Goal: Communication & Community: Answer question/provide support

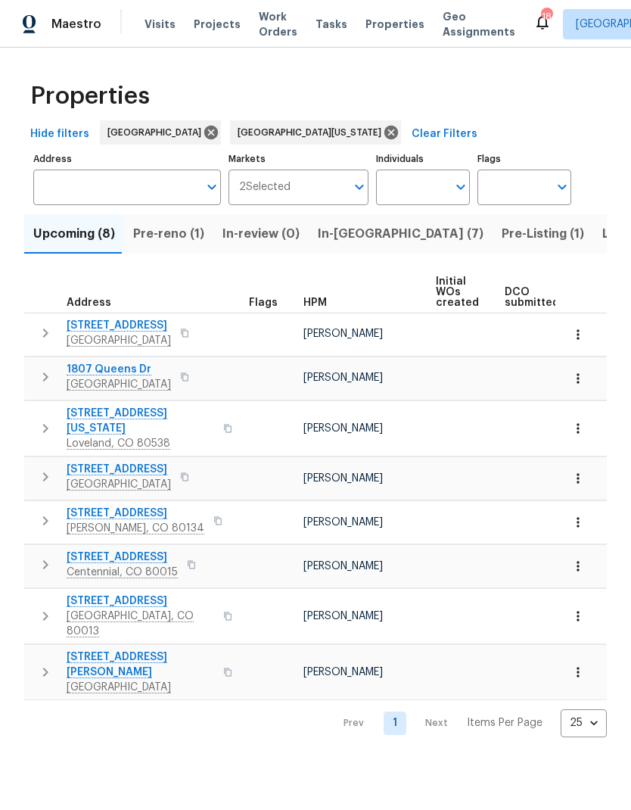
click at [173, 233] on span "Pre-reno (1)" at bounding box center [168, 233] width 71 height 21
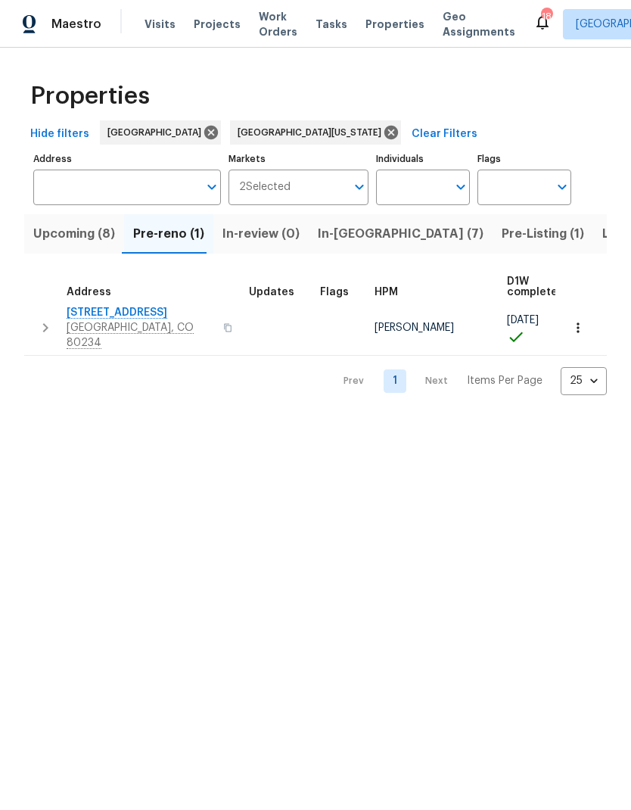
scroll to position [8, 0]
click at [120, 305] on span "[STREET_ADDRESS]" at bounding box center [141, 312] width 148 height 15
click at [335, 237] on span "In-reno (7)" at bounding box center [401, 233] width 166 height 21
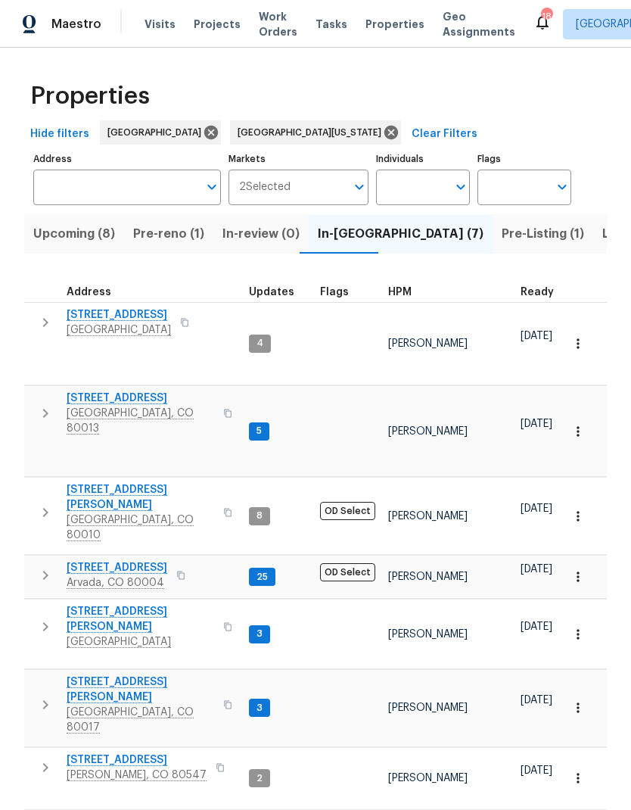
click at [122, 560] on span "8090 W 68th Ave" at bounding box center [117, 567] width 101 height 15
click at [401, 295] on span "HPM" at bounding box center [399, 292] width 23 height 11
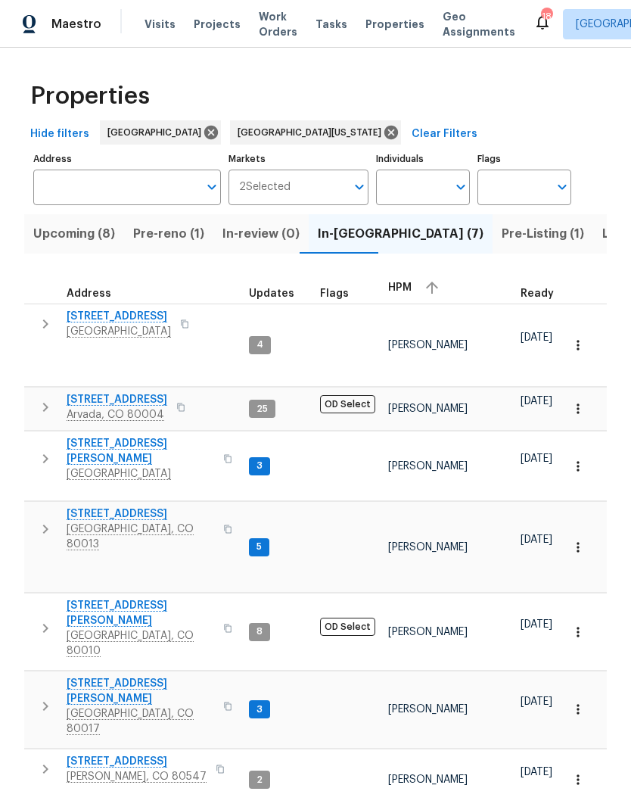
click at [214, 26] on span "Projects" at bounding box center [217, 24] width 47 height 15
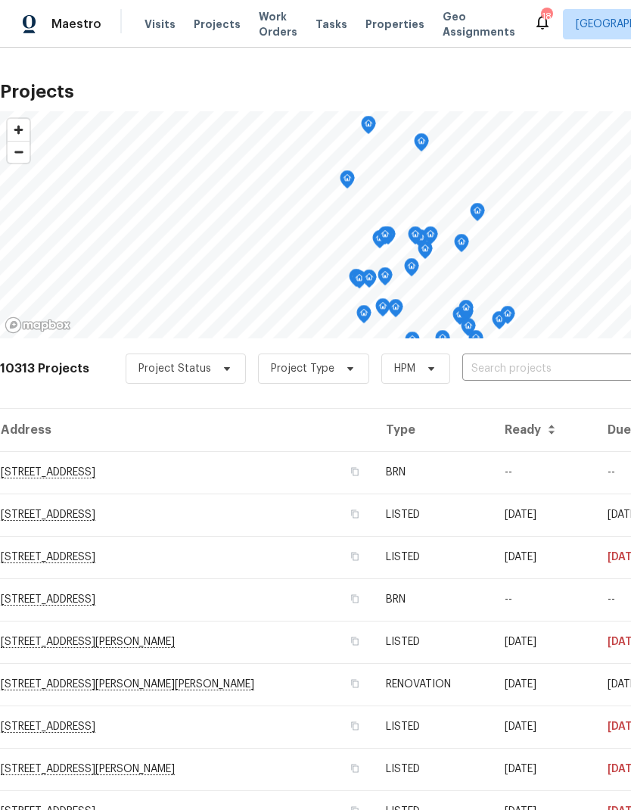
click at [500, 373] on input "text" at bounding box center [549, 368] width 173 height 23
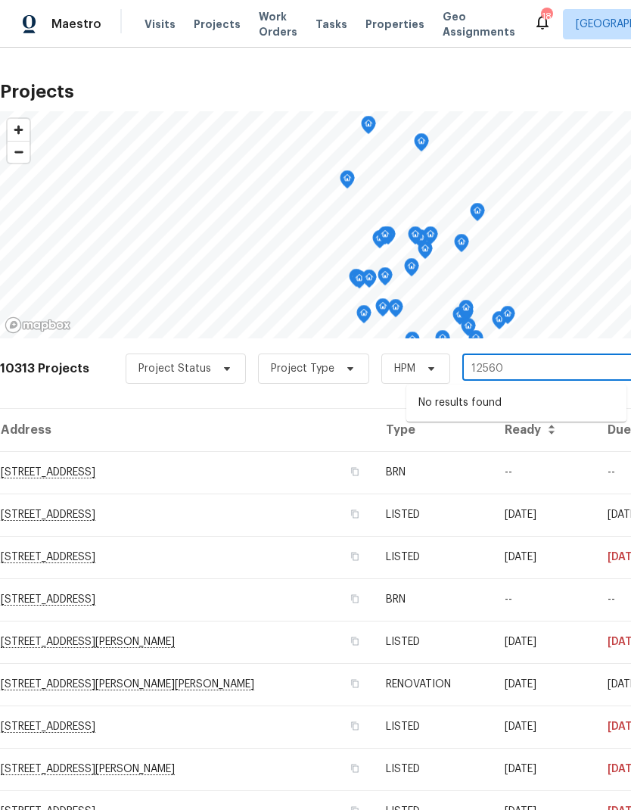
type input "1256"
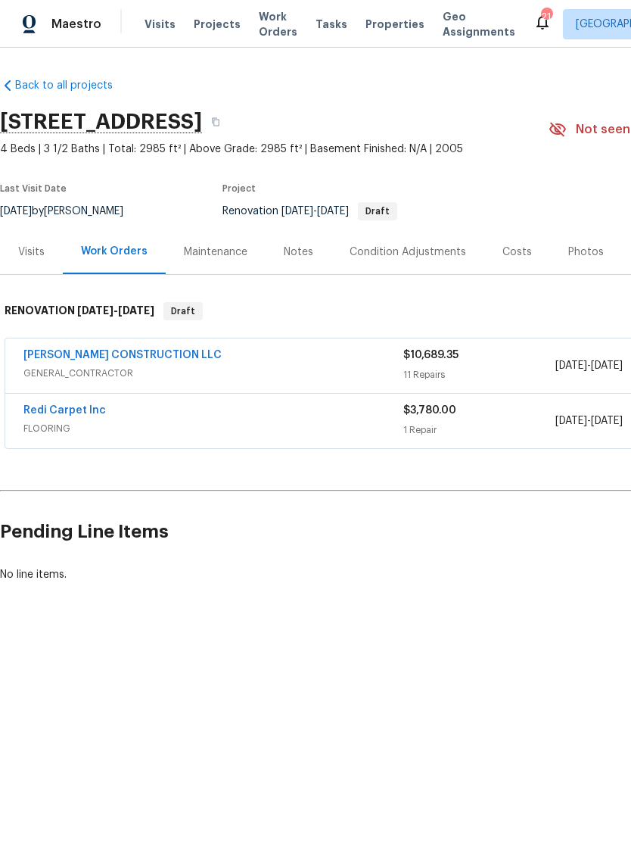
click at [106, 354] on link "[PERSON_NAME] CONSTRUCTION LLC" at bounding box center [122, 355] width 198 height 11
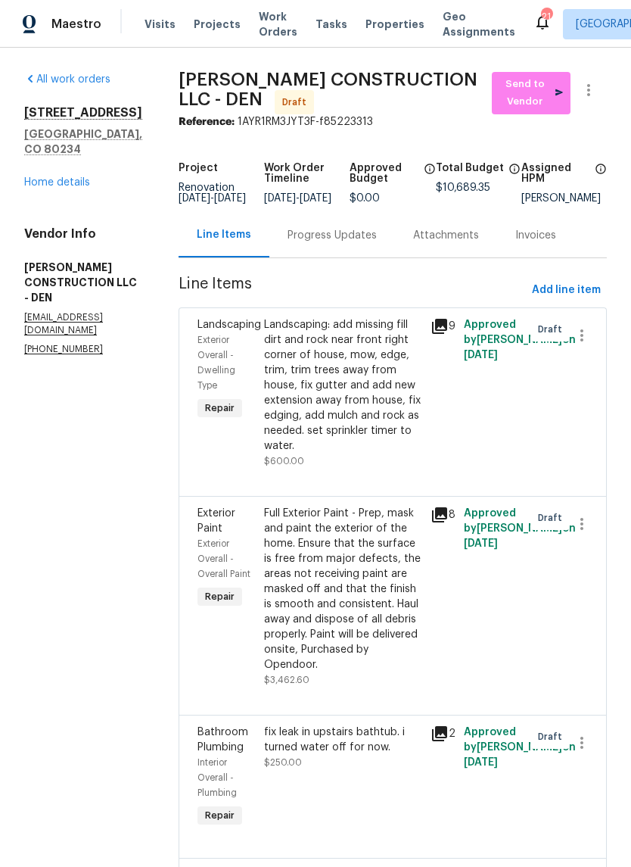
click at [434, 521] on icon at bounding box center [439, 514] width 15 height 15
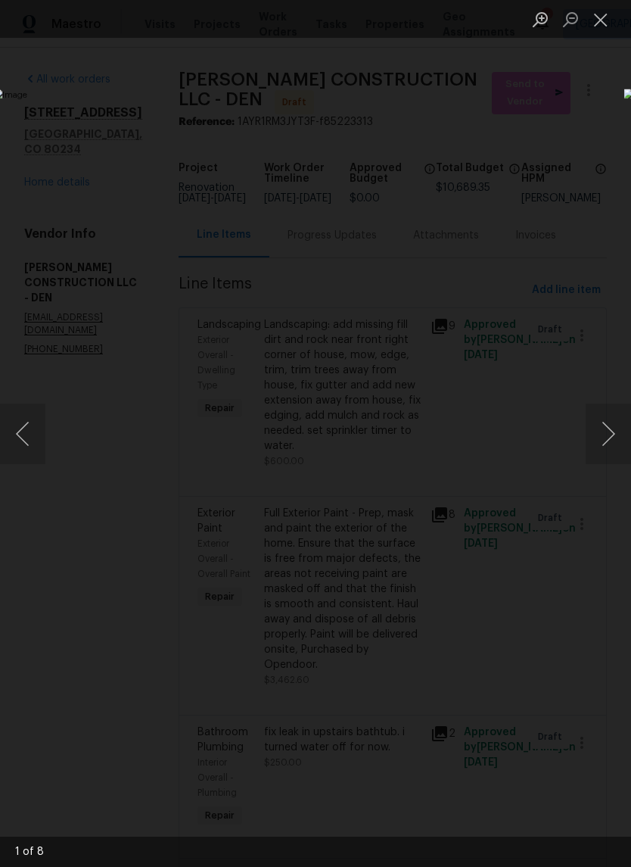
click at [598, 17] on button "Close lightbox" at bounding box center [601, 19] width 30 height 26
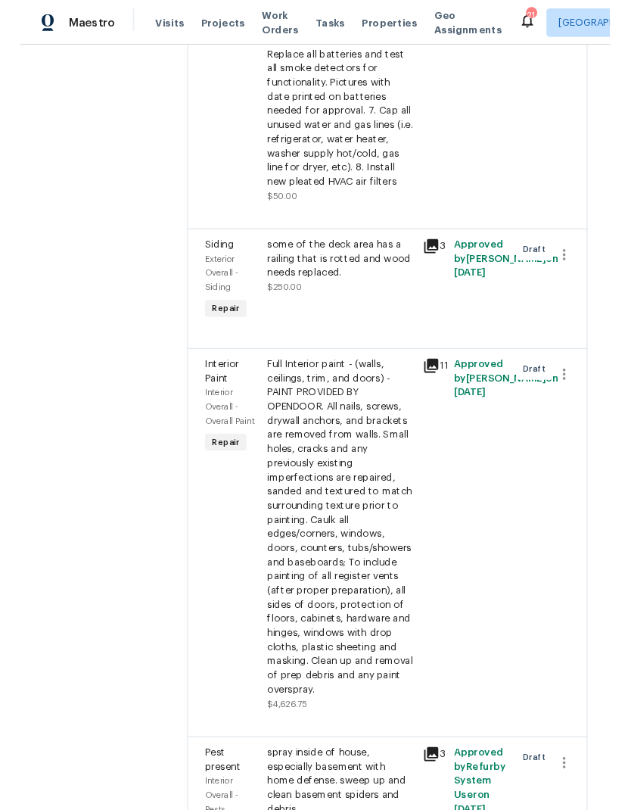
scroll to position [1165, 0]
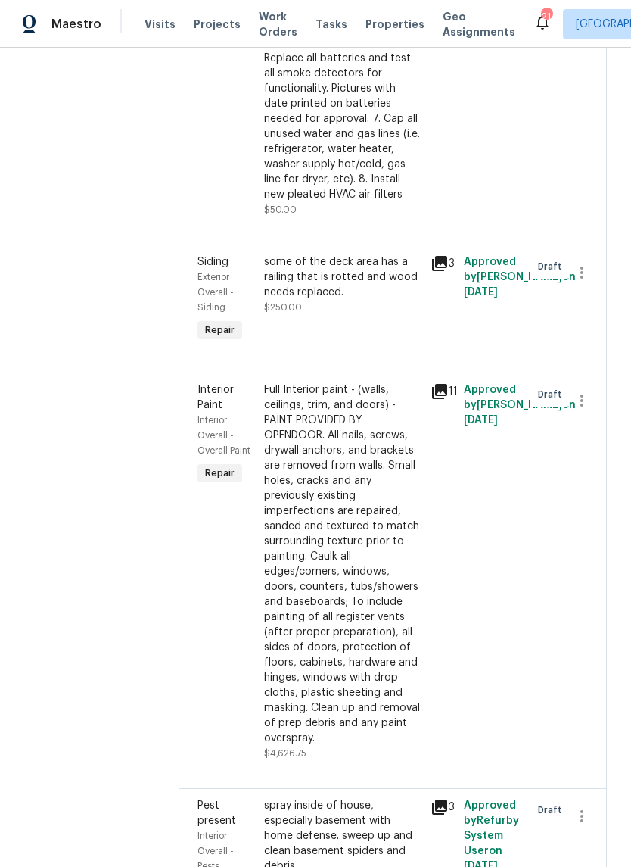
click at [354, 258] on div "some of the deck area has a railing that is rotted and wood needs replaced." at bounding box center [342, 276] width 157 height 45
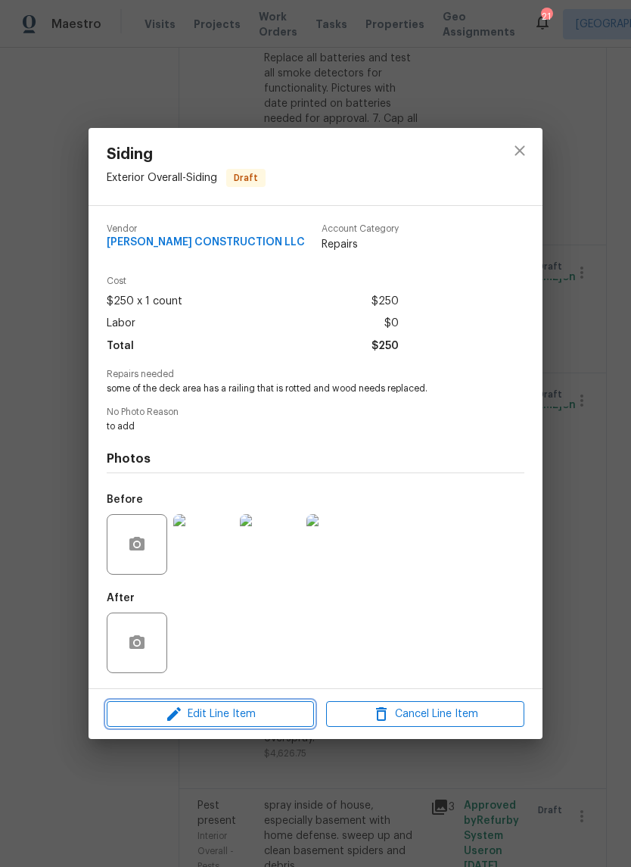
click at [253, 715] on span "Edit Line Item" at bounding box center [210, 714] width 198 height 19
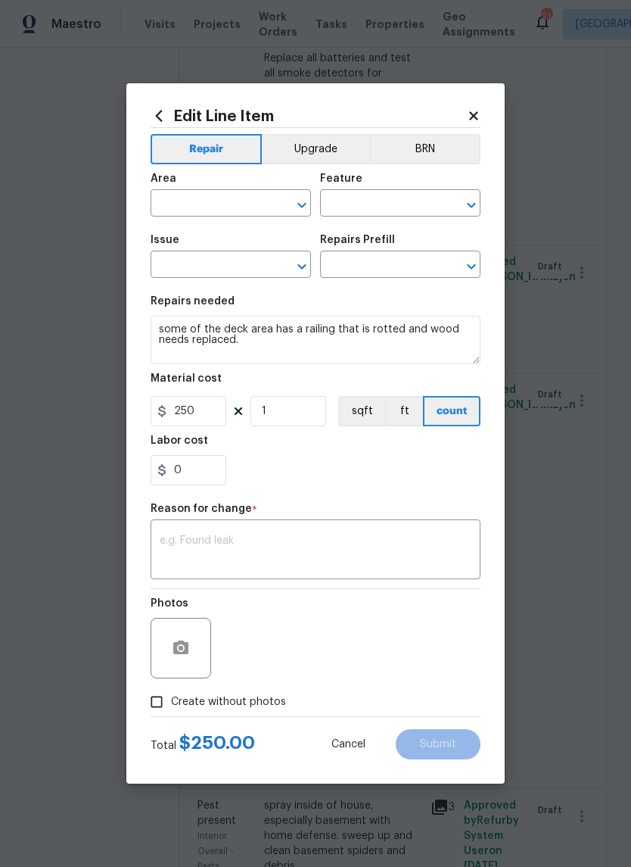
type input "Exterior Overall"
type input "Siding"
type input "Add a Task $1.00"
click at [217, 416] on input "250" at bounding box center [189, 411] width 76 height 30
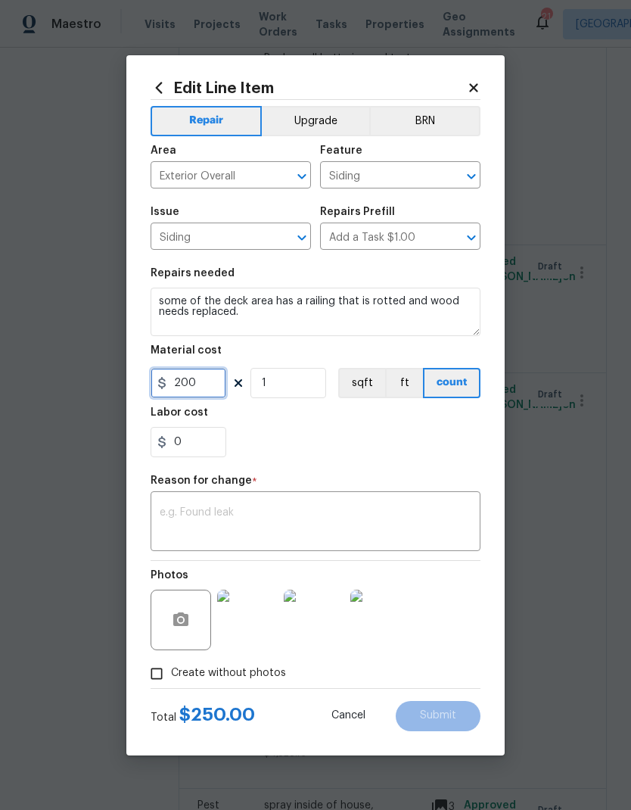
type input "200"
click at [422, 433] on div "0" at bounding box center [316, 442] width 330 height 30
click at [360, 522] on textarea at bounding box center [316, 523] width 312 height 32
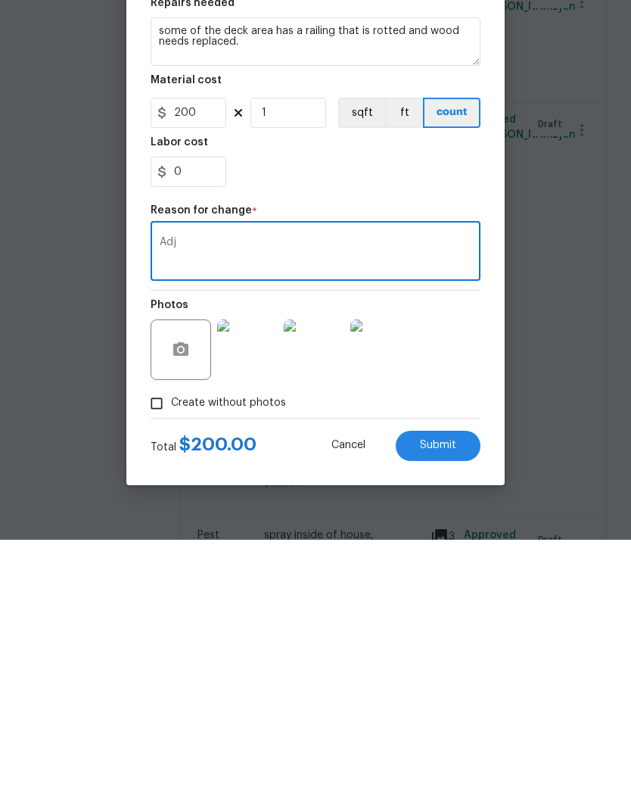
type textarea "Adj"
click at [453, 710] on span "Submit" at bounding box center [438, 715] width 36 height 11
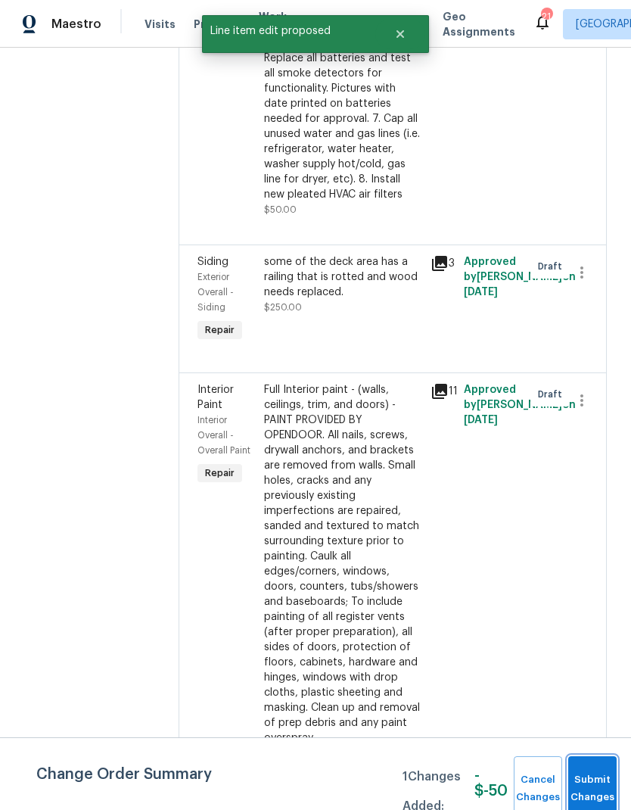
click at [586, 778] on button "Submit Changes" at bounding box center [593, 788] width 48 height 65
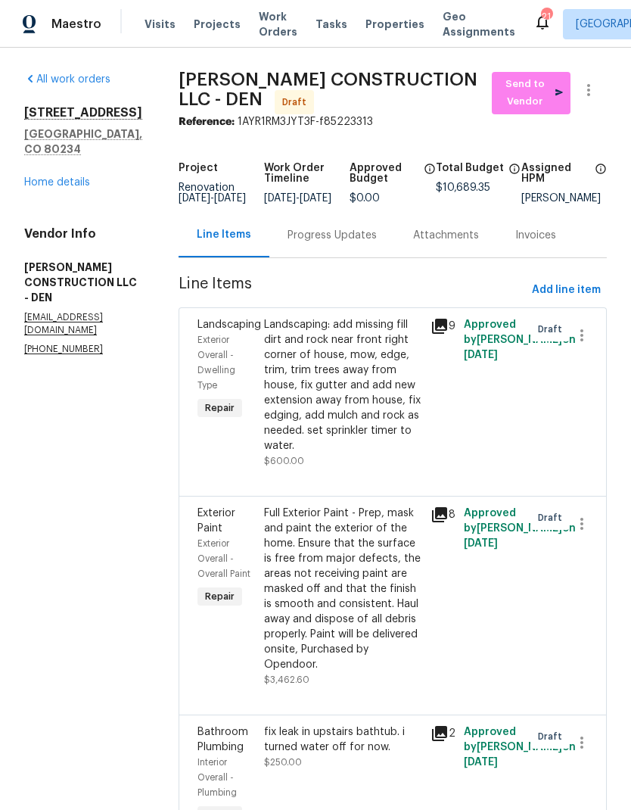
scroll to position [0, 0]
click at [63, 182] on link "Home details" at bounding box center [57, 182] width 66 height 11
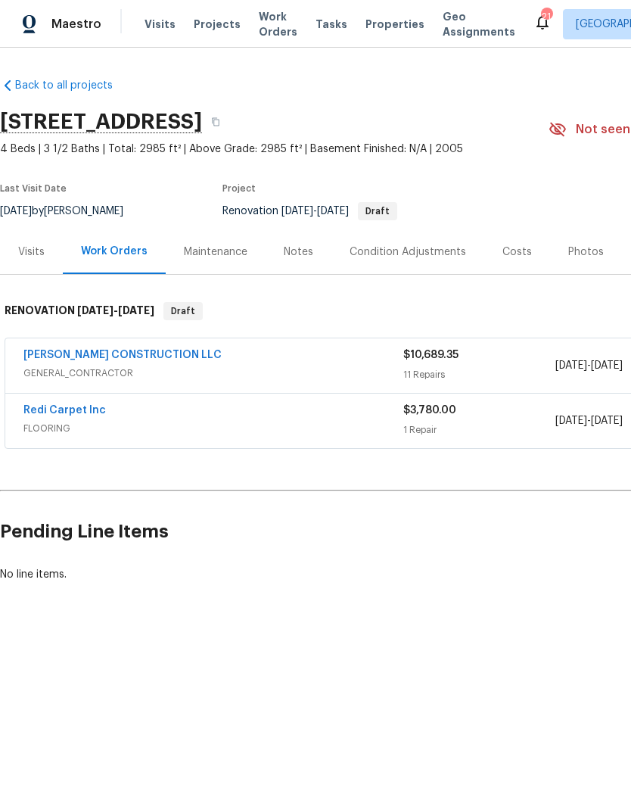
click at [58, 412] on link "Redi Carpet Inc" at bounding box center [64, 410] width 83 height 11
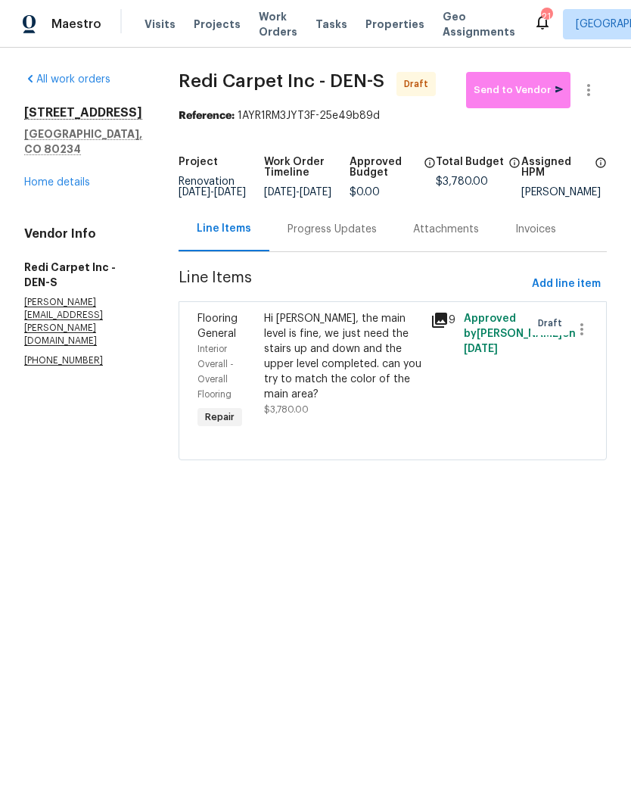
click at [66, 177] on link "Home details" at bounding box center [57, 182] width 66 height 11
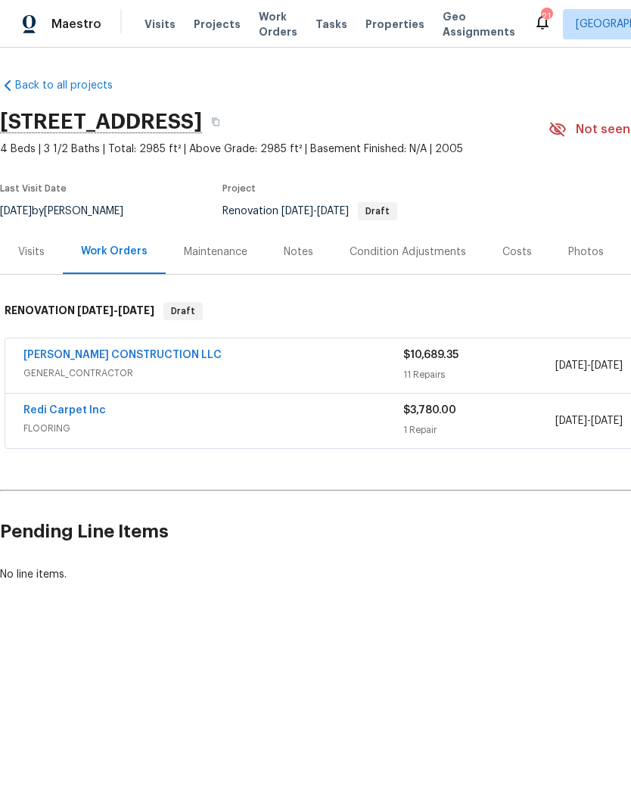
click at [507, 251] on div "Costs" at bounding box center [518, 252] width 30 height 15
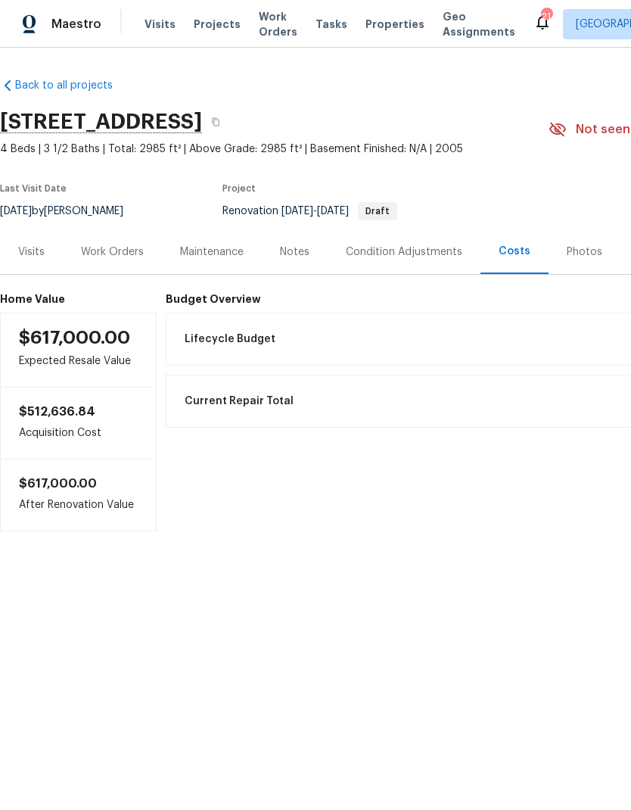
click at [295, 251] on div "Notes" at bounding box center [295, 252] width 30 height 15
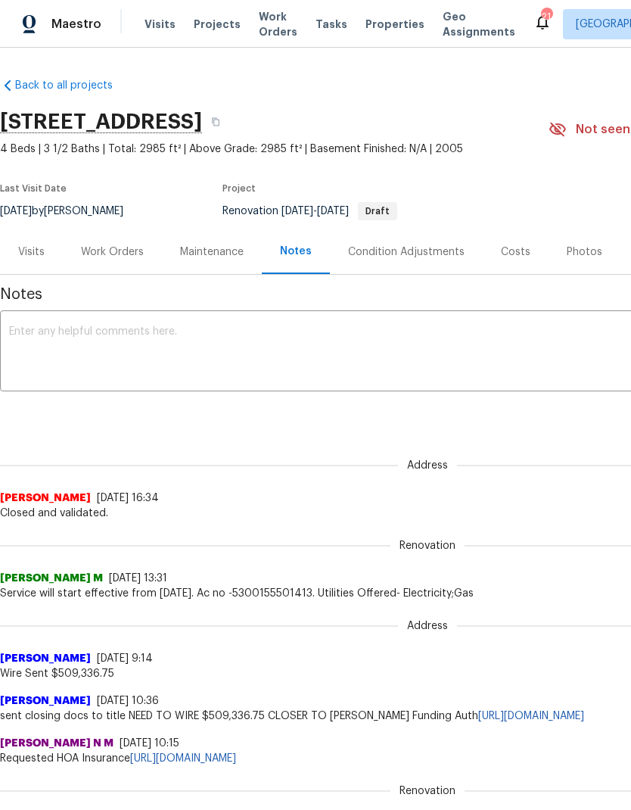
click at [33, 246] on div "Visits" at bounding box center [31, 252] width 26 height 15
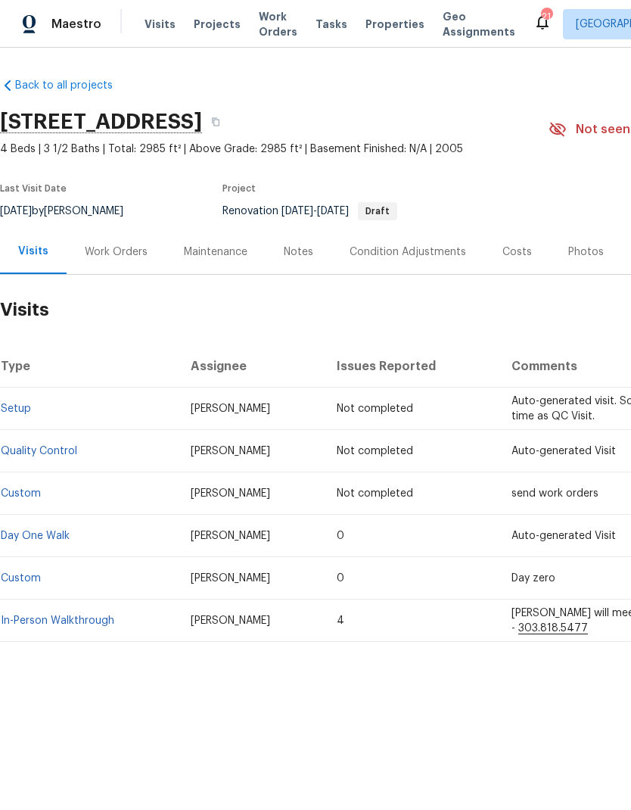
click at [114, 257] on div "Work Orders" at bounding box center [116, 252] width 63 height 15
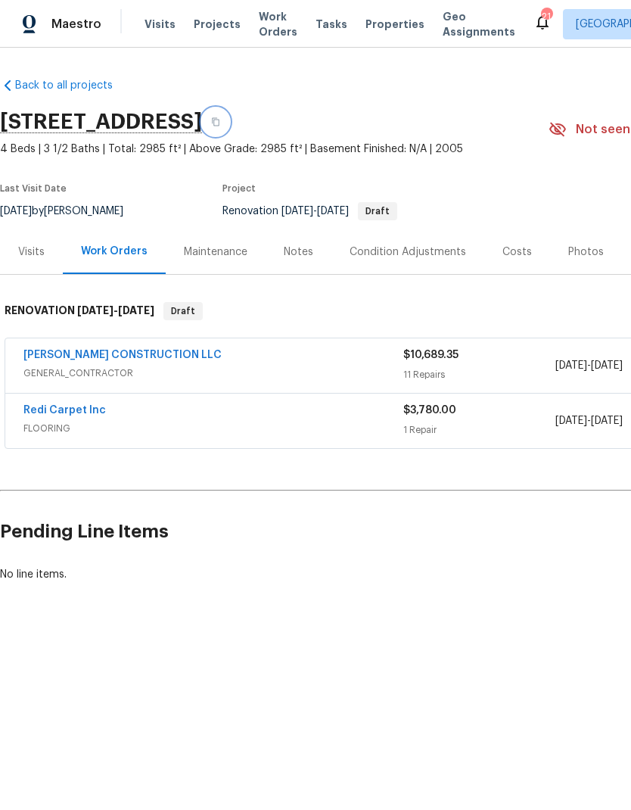
click at [220, 123] on icon "button" at bounding box center [215, 121] width 9 height 9
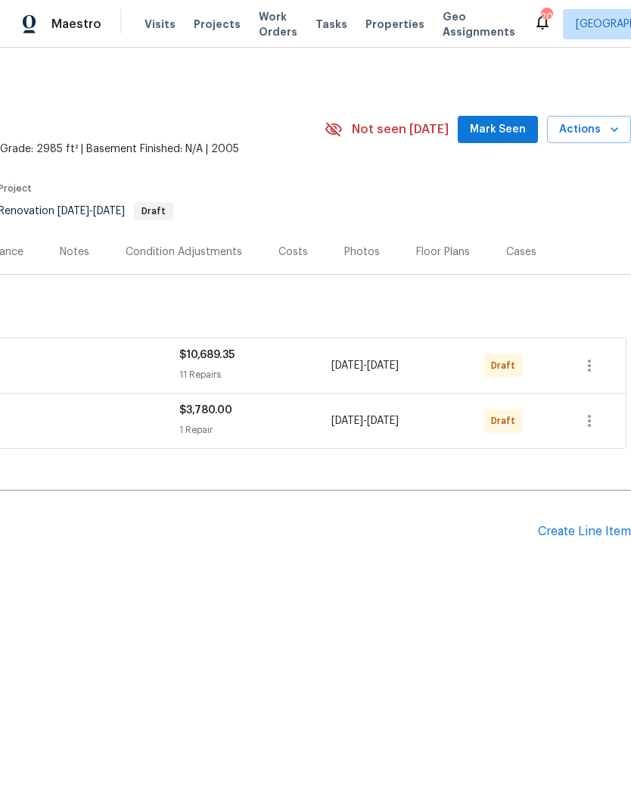
scroll to position [0, 224]
click at [594, 364] on icon "button" at bounding box center [590, 366] width 18 height 18
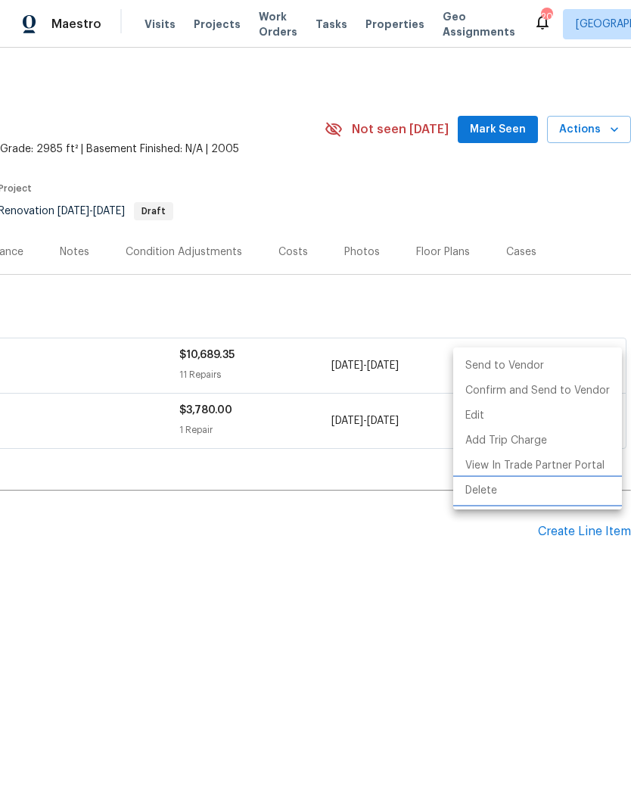
click at [491, 492] on li "Delete" at bounding box center [538, 491] width 169 height 25
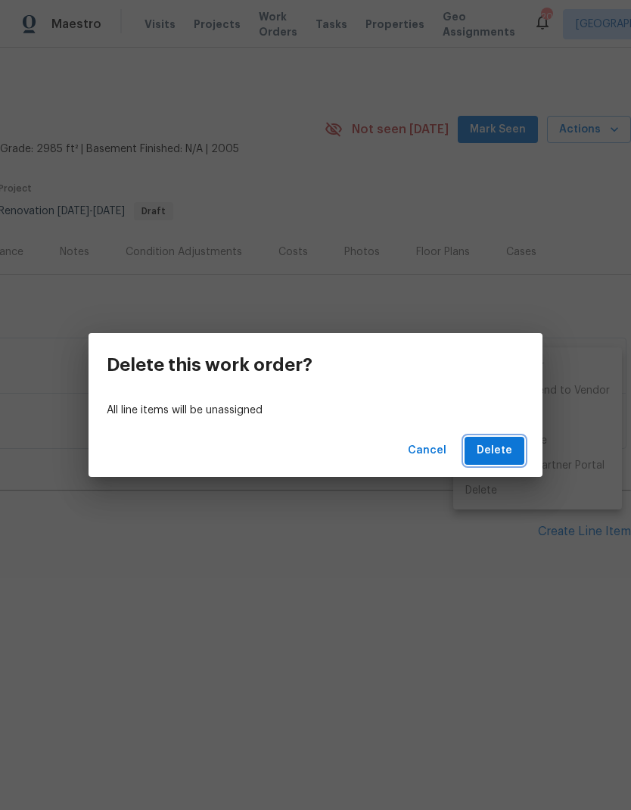
click at [499, 447] on span "Delete" at bounding box center [495, 450] width 36 height 19
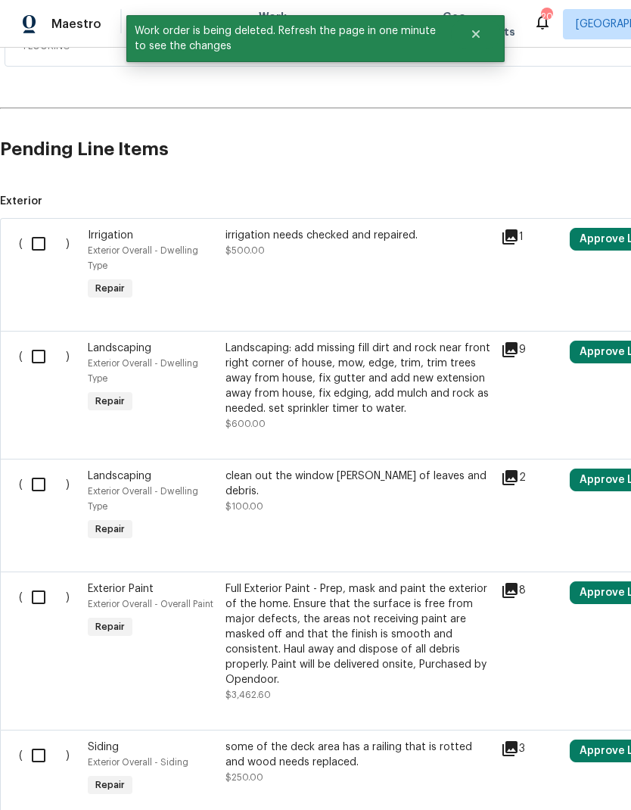
scroll to position [327, 0]
click at [45, 245] on input "checkbox" at bounding box center [44, 244] width 43 height 32
checkbox input "true"
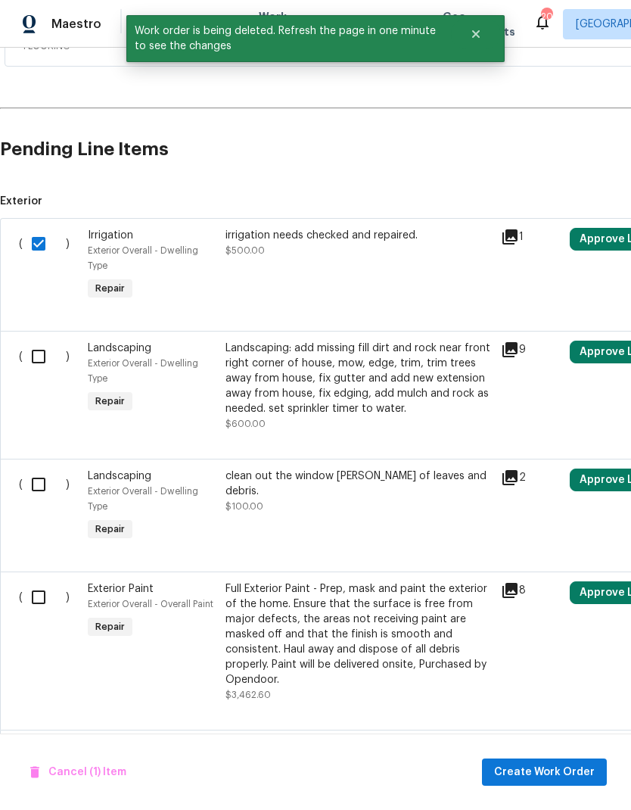
click at [43, 357] on input "checkbox" at bounding box center [44, 357] width 43 height 32
checkbox input "true"
click at [48, 485] on input "checkbox" at bounding box center [44, 485] width 43 height 32
checkbox input "true"
click at [41, 603] on input "checkbox" at bounding box center [44, 597] width 43 height 32
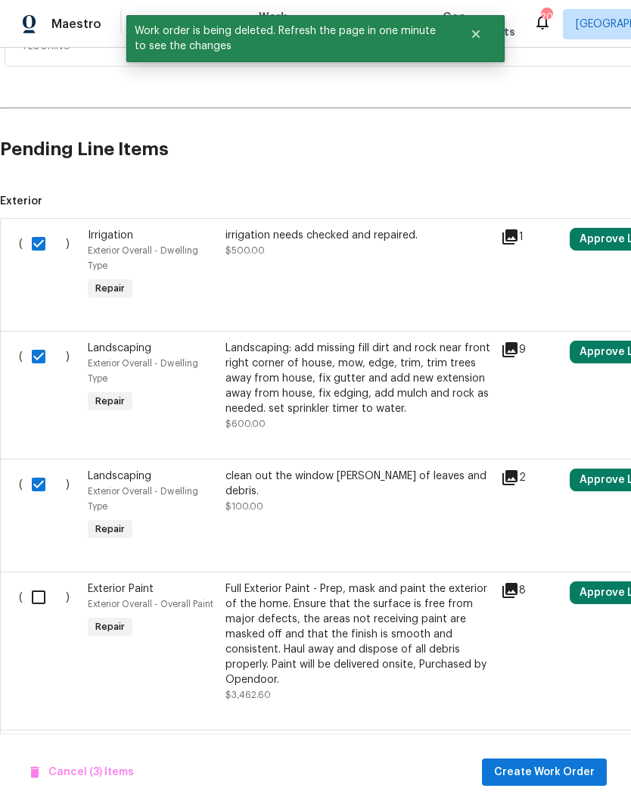
checkbox input "true"
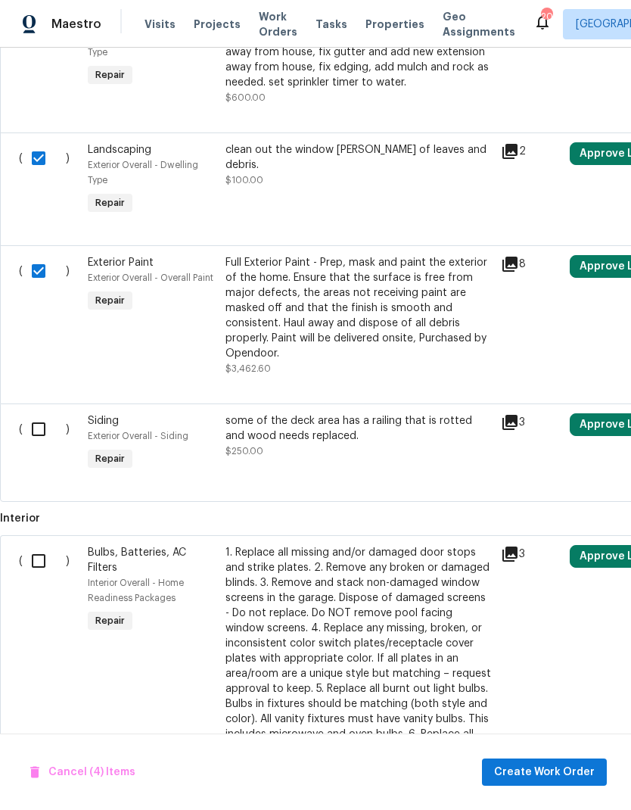
scroll to position [655, 0]
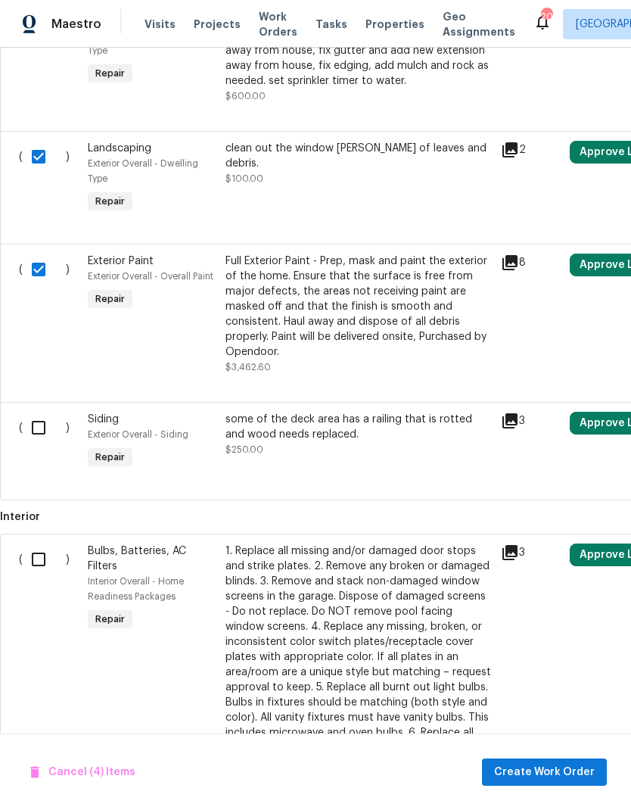
click at [49, 566] on input "checkbox" at bounding box center [44, 560] width 43 height 32
checkbox input "true"
click at [48, 432] on input "checkbox" at bounding box center [44, 428] width 43 height 32
checkbox input "true"
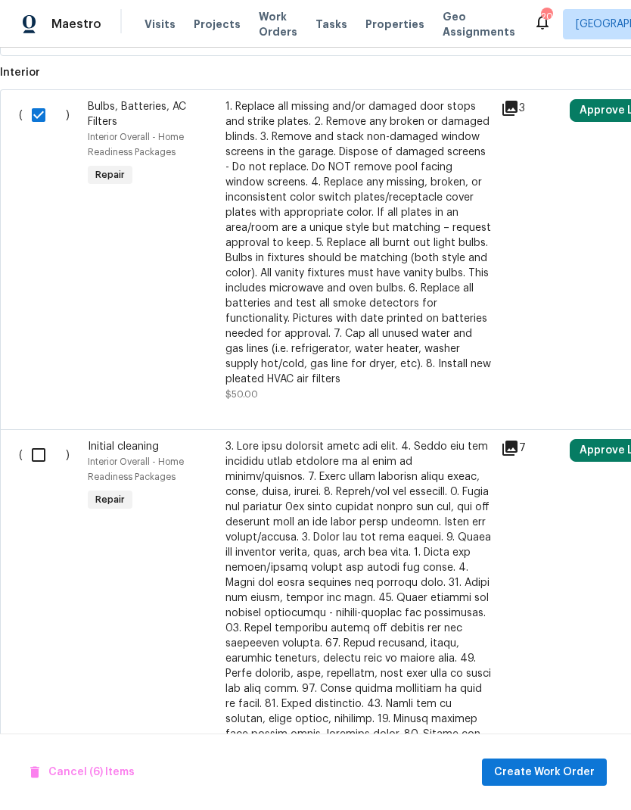
scroll to position [1097, 0]
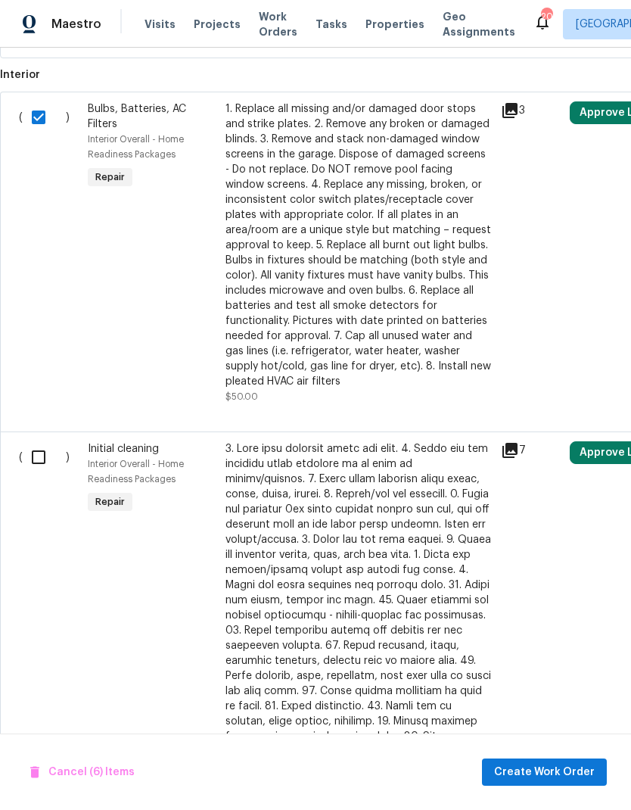
click at [44, 461] on input "checkbox" at bounding box center [44, 457] width 43 height 32
checkbox input "true"
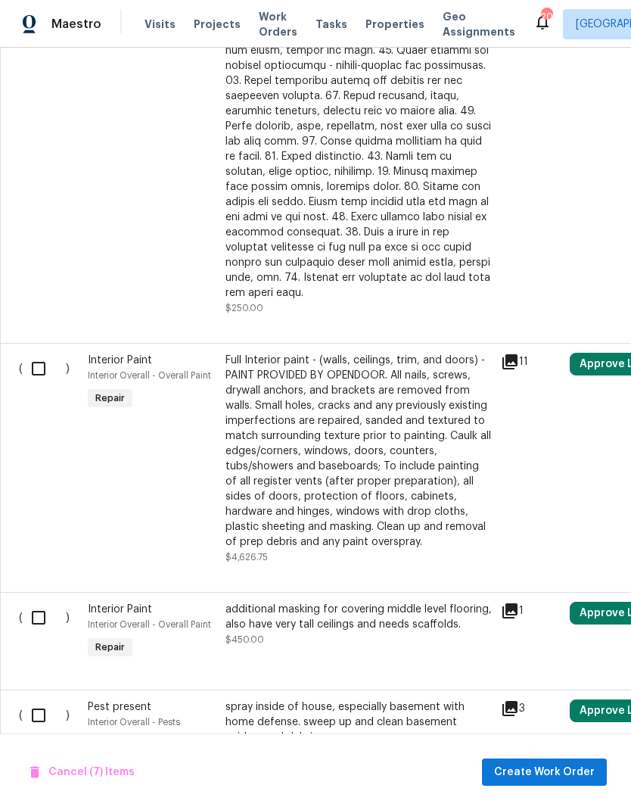
scroll to position [1646, 0]
click at [46, 362] on input "checkbox" at bounding box center [44, 370] width 43 height 32
checkbox input "true"
click at [52, 618] on input "checkbox" at bounding box center [44, 619] width 43 height 32
checkbox input "true"
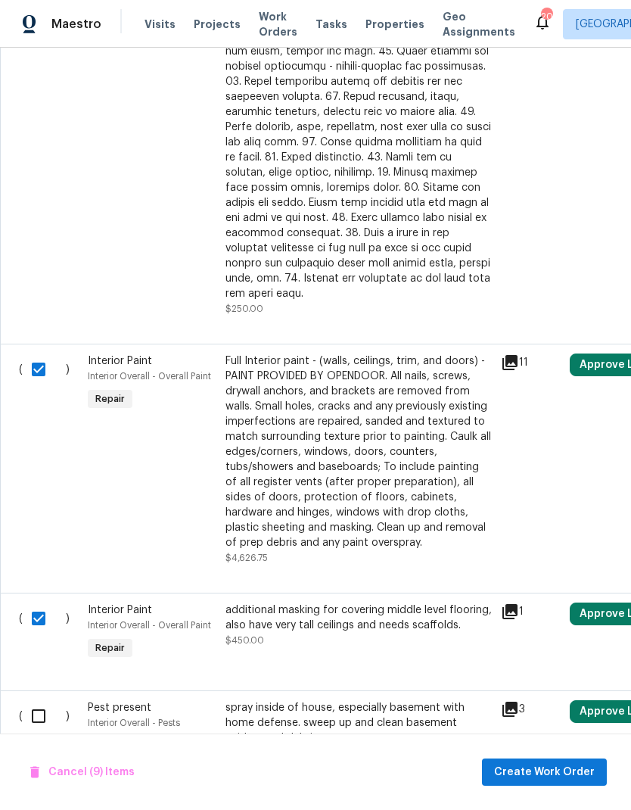
click at [43, 701] on input "checkbox" at bounding box center [44, 716] width 43 height 32
checkbox input "true"
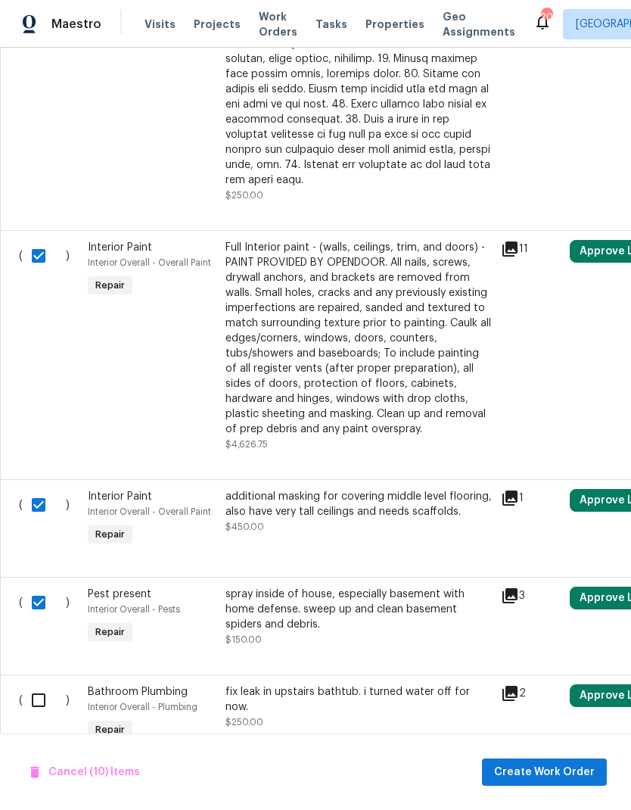
scroll to position [1759, 0]
click at [39, 694] on input "checkbox" at bounding box center [44, 701] width 43 height 32
checkbox input "true"
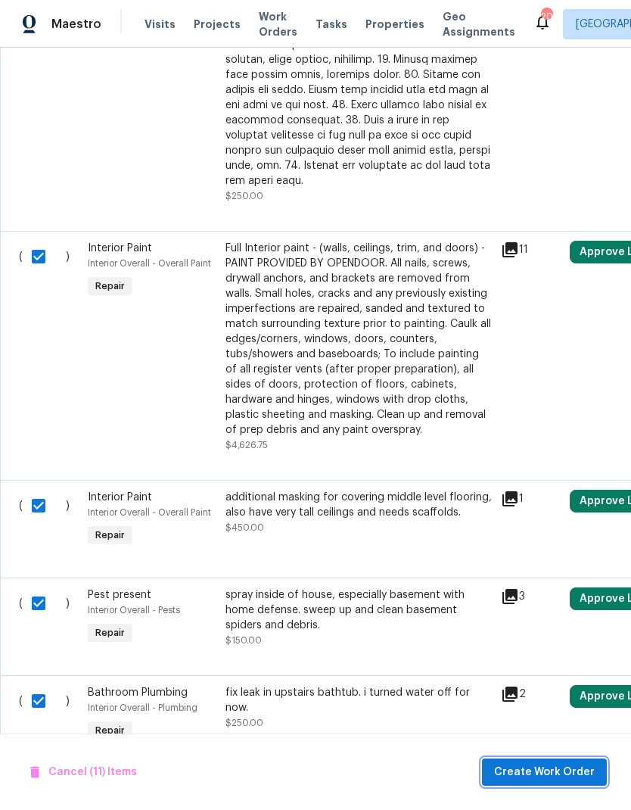
click at [548, 771] on span "Create Work Order" at bounding box center [544, 772] width 101 height 19
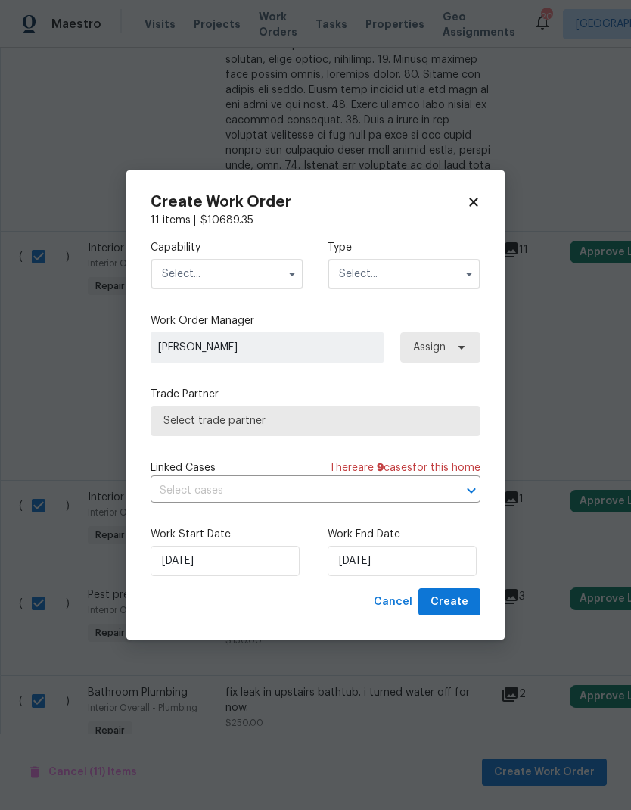
click at [272, 267] on input "text" at bounding box center [227, 274] width 153 height 30
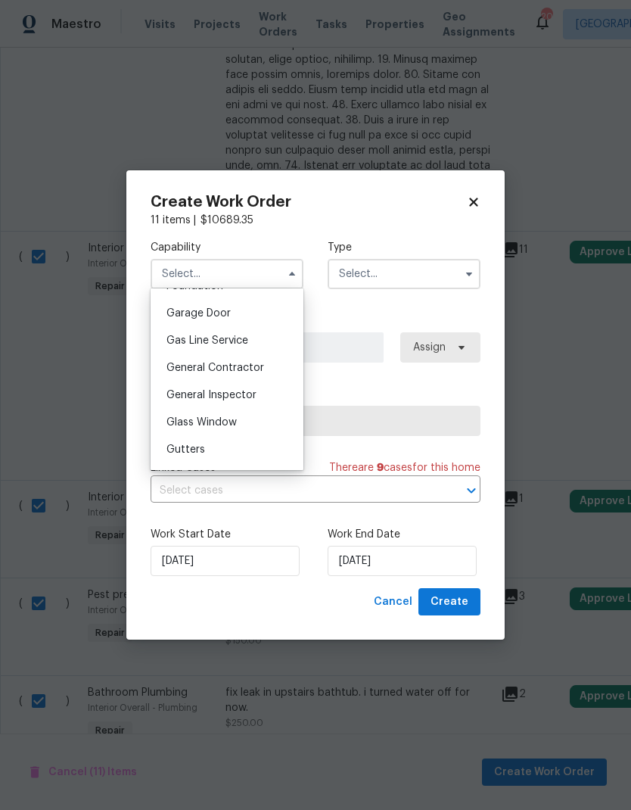
scroll to position [667, 0]
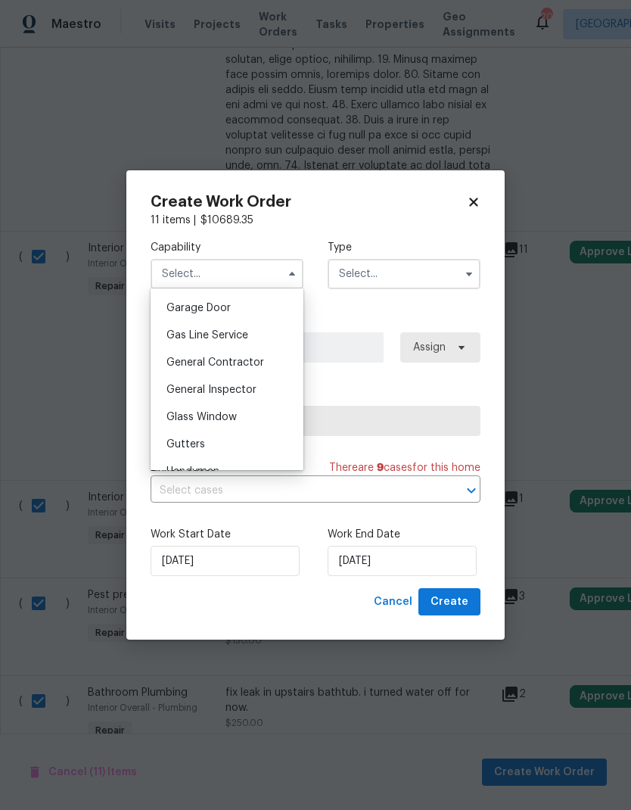
click at [252, 362] on span "General Contractor" at bounding box center [216, 362] width 98 height 11
type input "General Contractor"
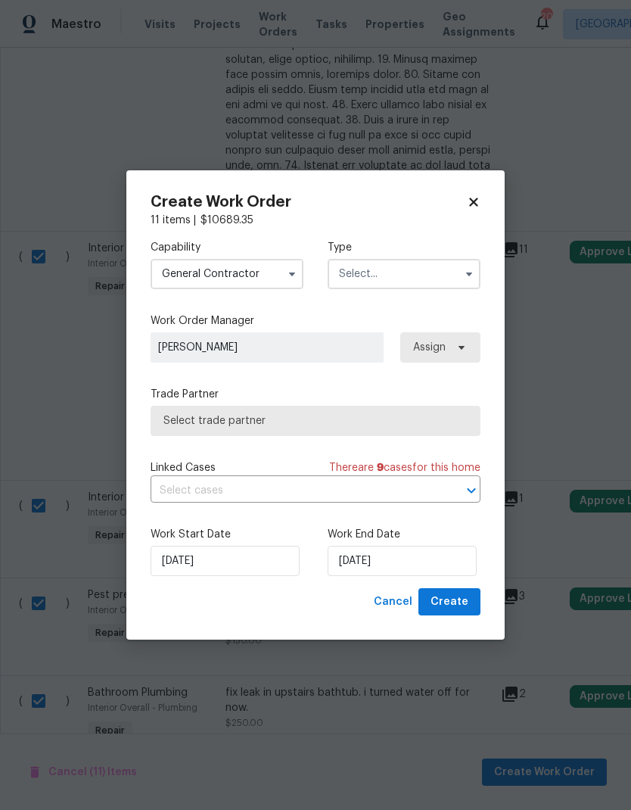
click at [380, 274] on input "text" at bounding box center [404, 274] width 153 height 30
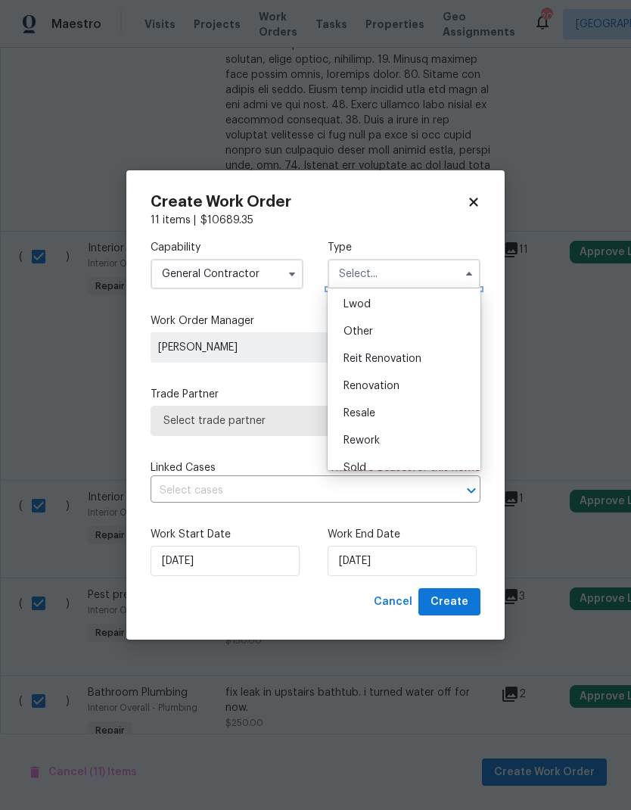
scroll to position [167, 0]
click at [394, 386] on span "Renovation" at bounding box center [372, 384] width 56 height 11
type input "Renovation"
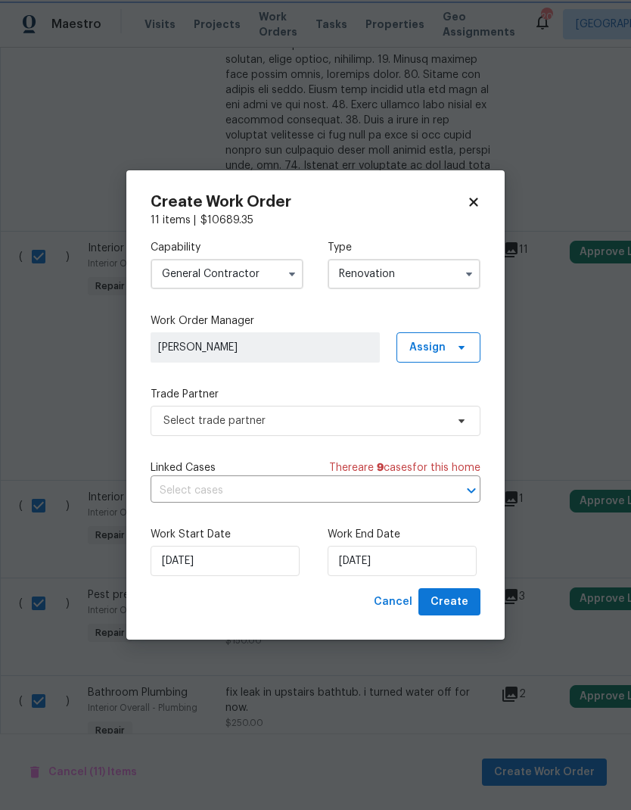
scroll to position [0, 0]
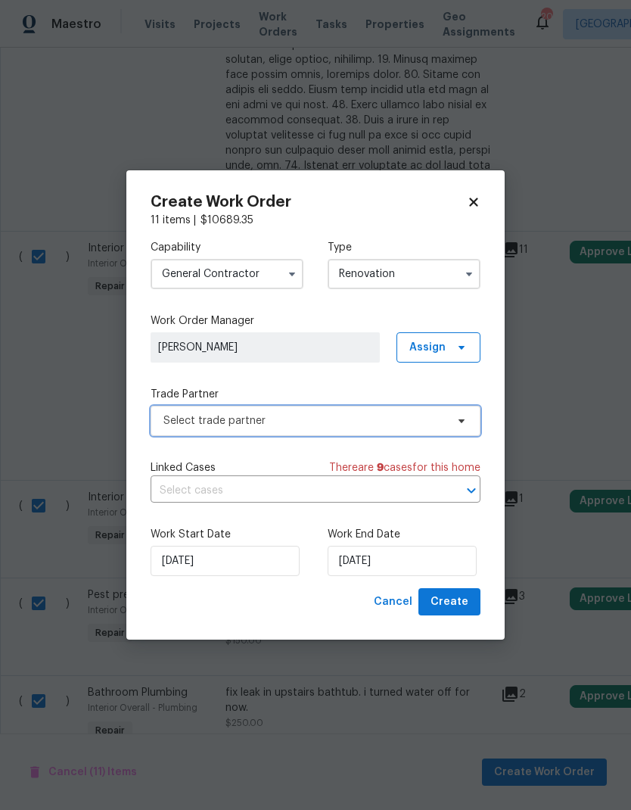
click at [355, 423] on span "Select trade partner" at bounding box center [305, 420] width 282 height 15
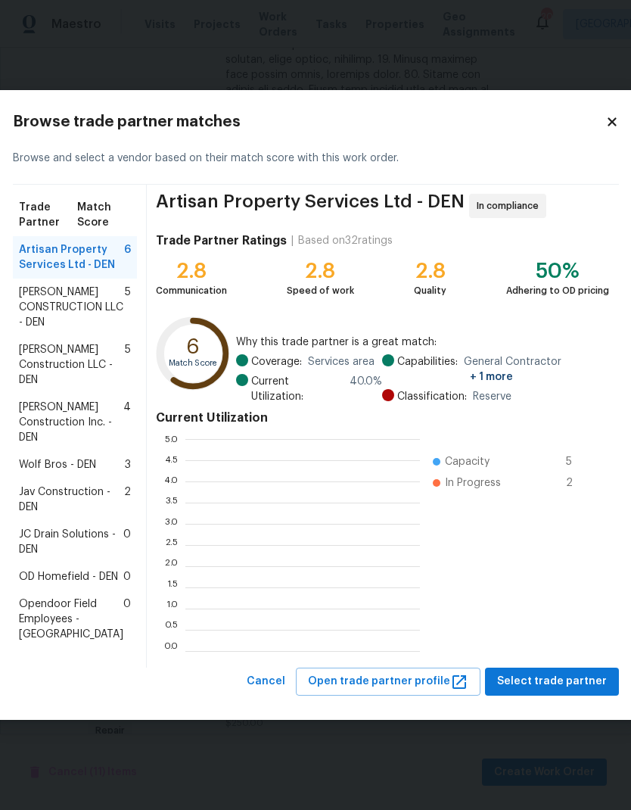
scroll to position [212, 235]
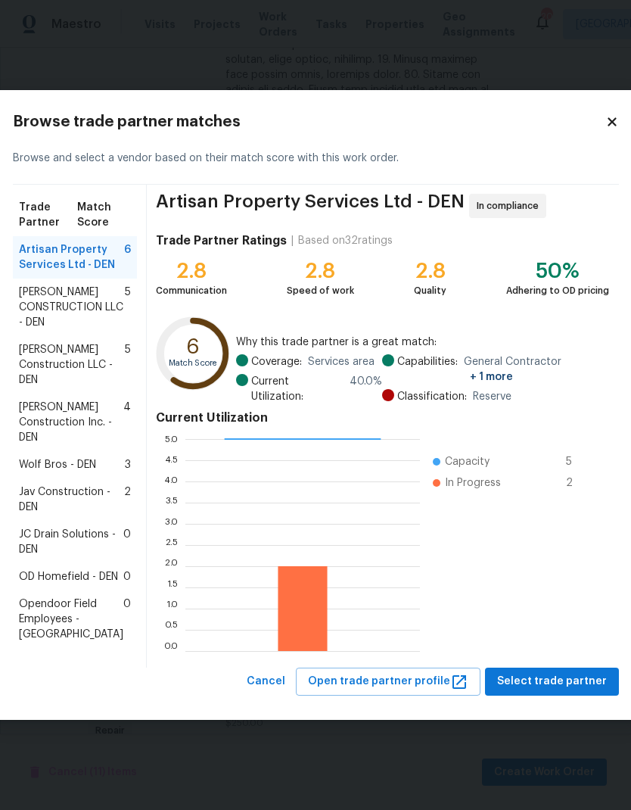
click at [83, 500] on span "Jav Construction - DEN" at bounding box center [71, 500] width 105 height 30
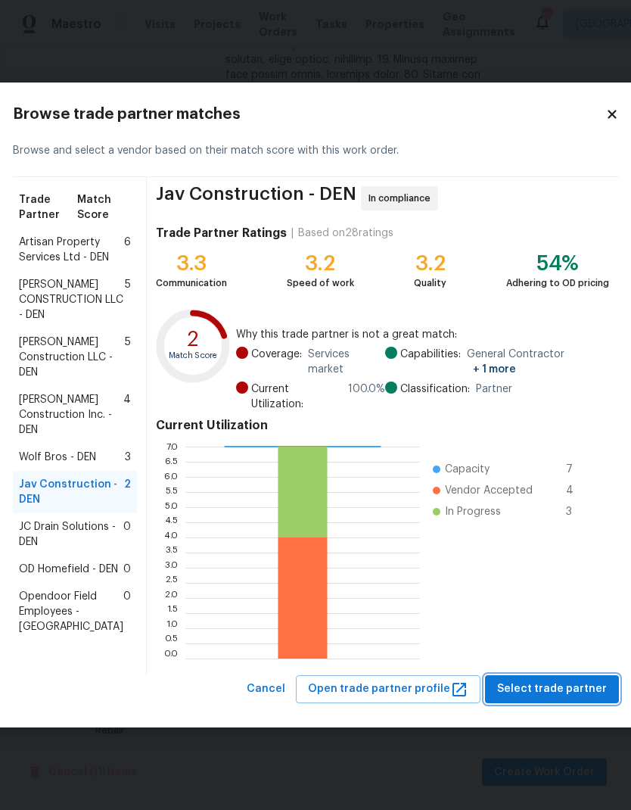
click at [523, 695] on span "Select trade partner" at bounding box center [552, 689] width 110 height 19
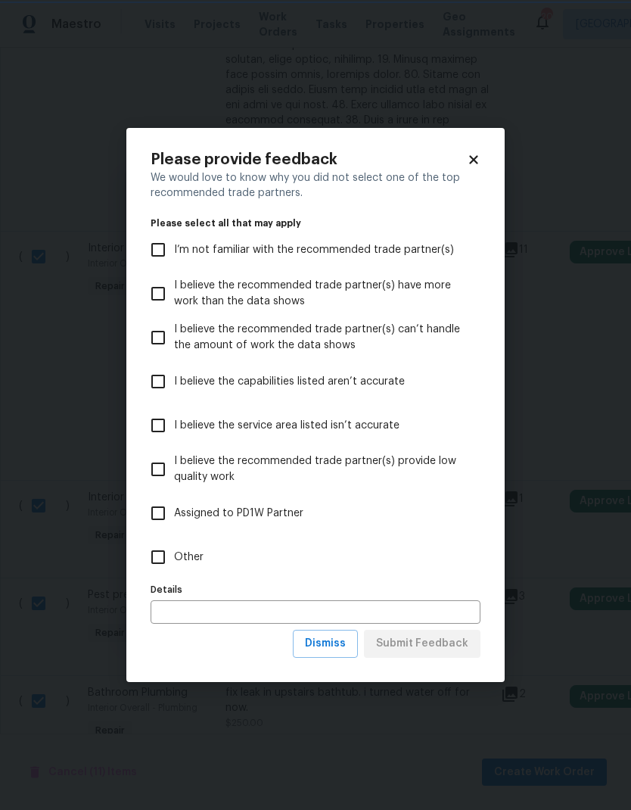
click at [161, 556] on input "Other" at bounding box center [158, 557] width 32 height 32
checkbox input "true"
click at [219, 602] on input "text" at bounding box center [316, 611] width 330 height 23
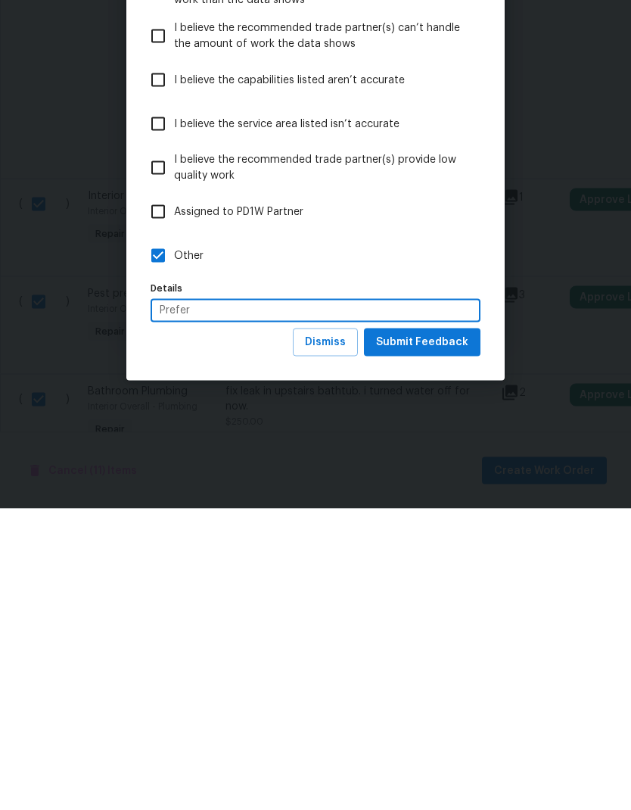
type input "Prefer"
click at [452, 634] on span "Submit Feedback" at bounding box center [422, 643] width 92 height 19
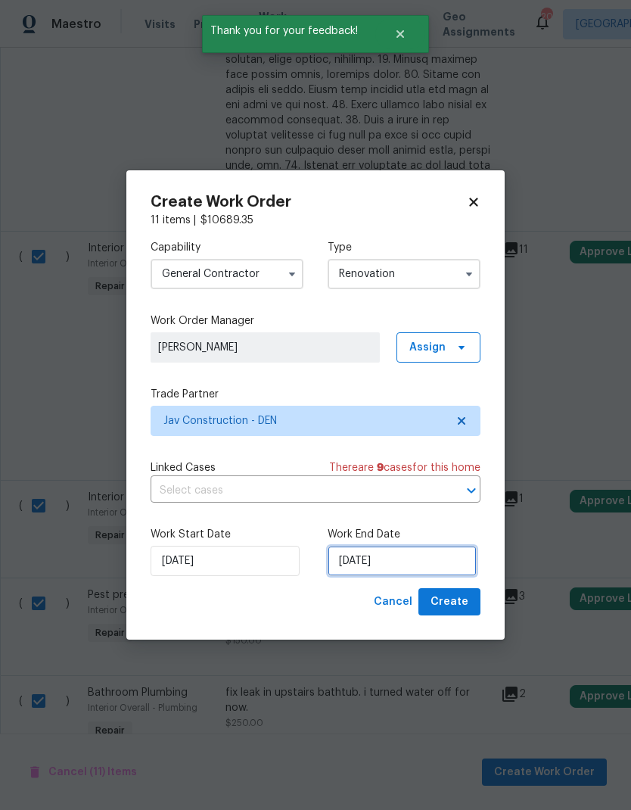
click at [419, 564] on input "9/23/2025" at bounding box center [402, 561] width 149 height 30
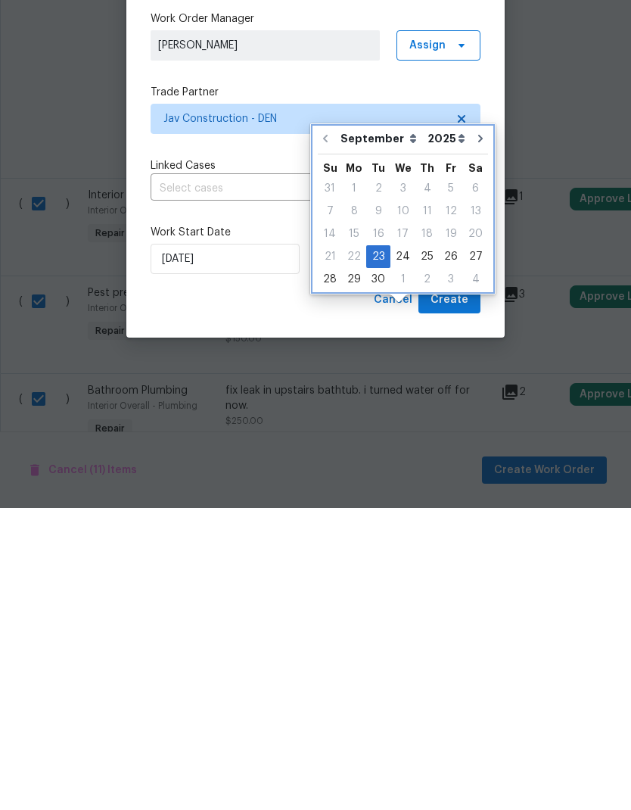
click at [475, 435] on icon "Go to next month" at bounding box center [481, 441] width 12 height 12
type input "10/23/2025"
select select "9"
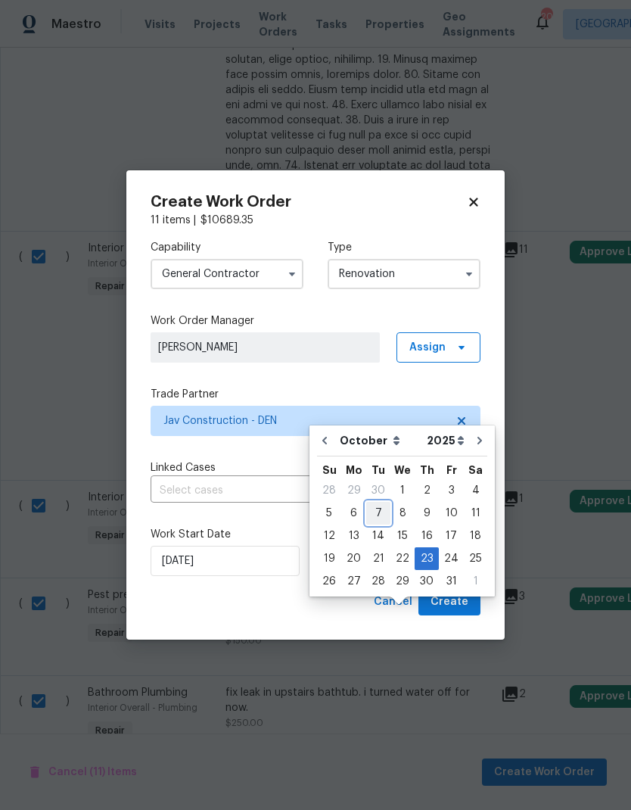
click at [378, 503] on div "7" at bounding box center [378, 513] width 24 height 21
type input "10/7/2025"
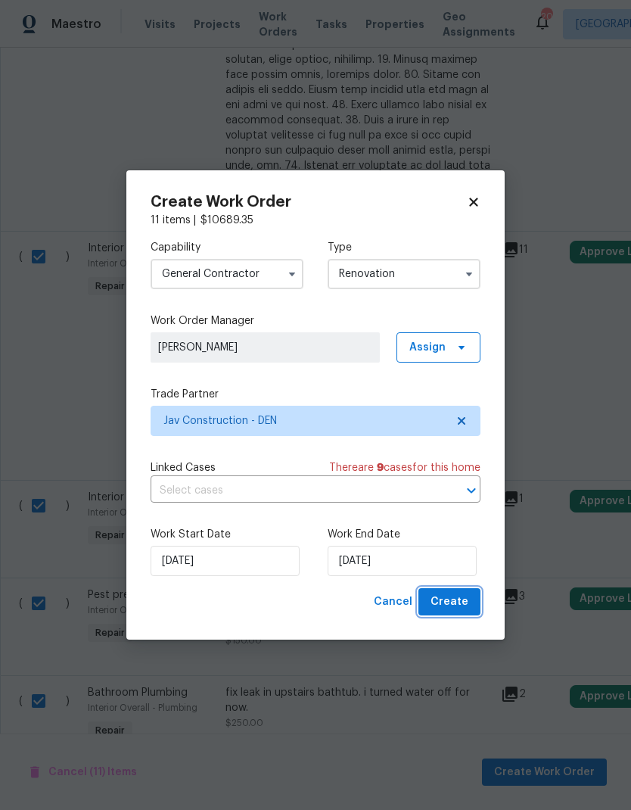
click at [459, 604] on span "Create" at bounding box center [450, 602] width 38 height 19
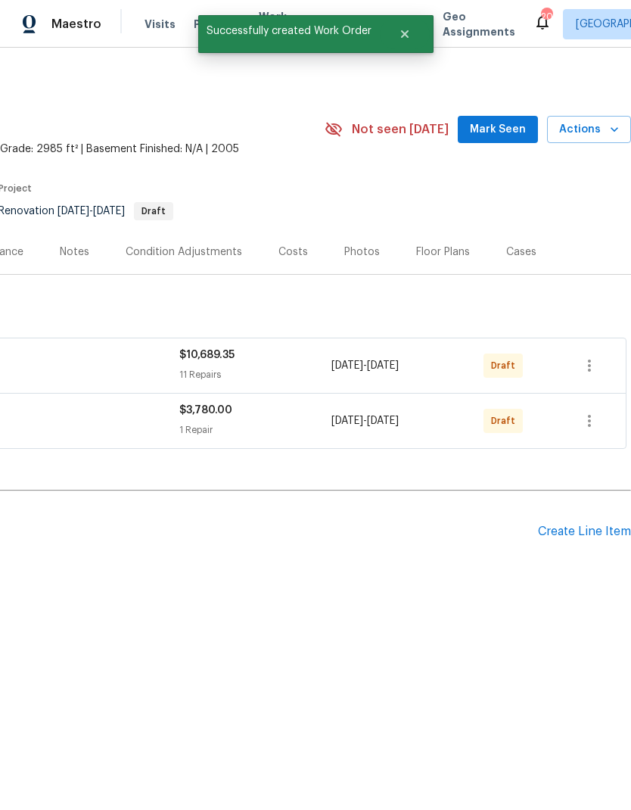
scroll to position [0, 224]
click at [587, 365] on icon "button" at bounding box center [590, 366] width 18 height 18
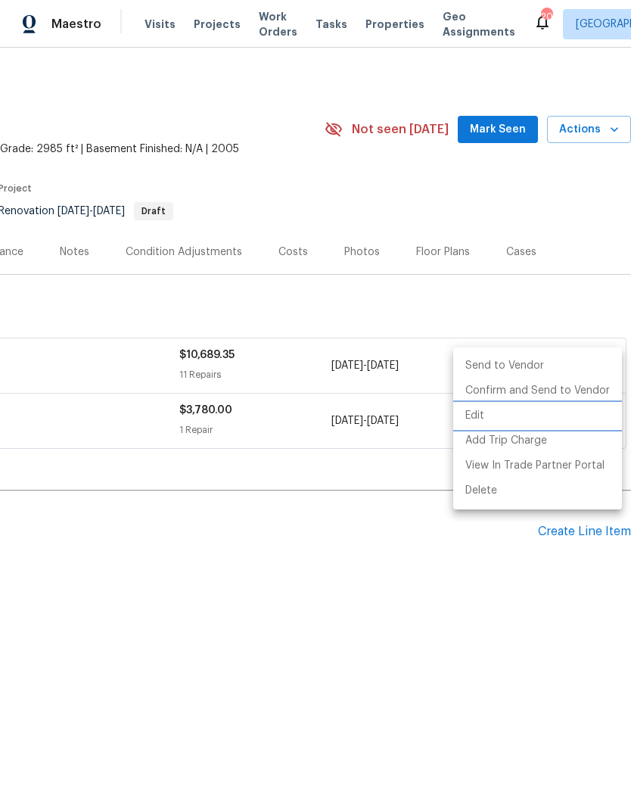
click at [480, 411] on li "Edit" at bounding box center [538, 416] width 169 height 25
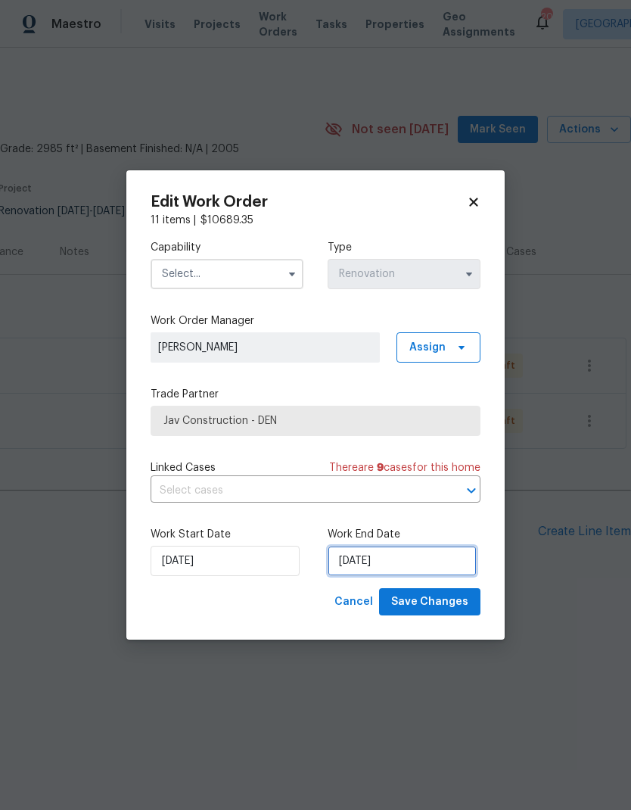
click at [428, 564] on input "10/7/2025" at bounding box center [402, 561] width 149 height 30
select select "9"
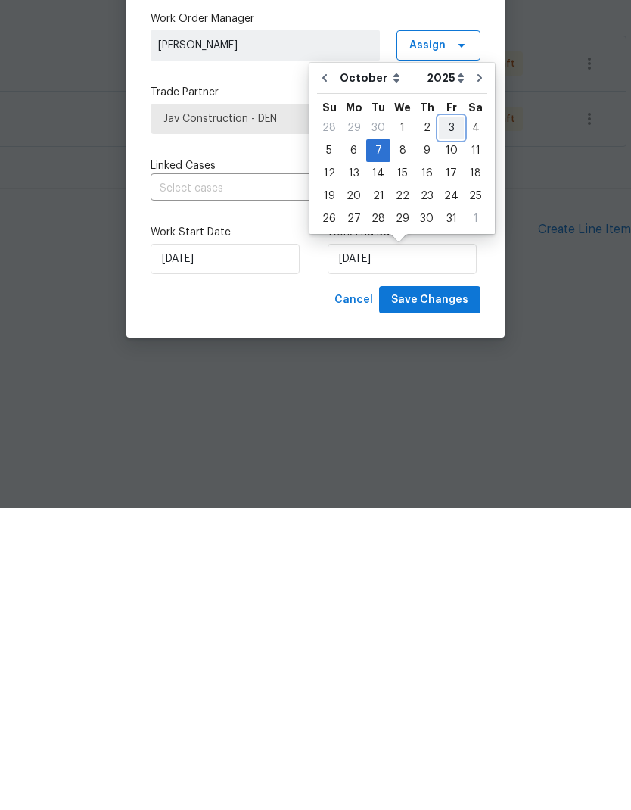
click at [446, 419] on div "3" at bounding box center [451, 429] width 25 height 21
type input "10/3/2025"
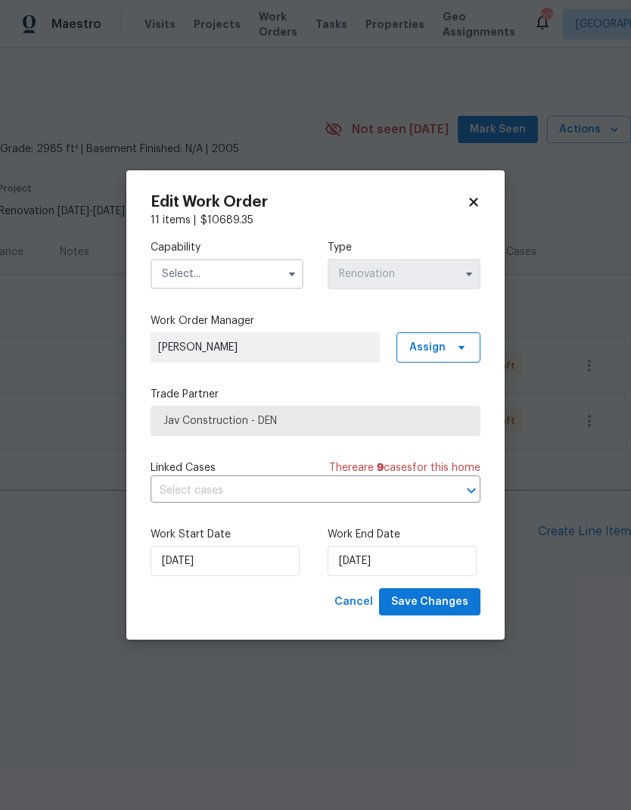
click at [279, 276] on input "text" at bounding box center [227, 274] width 153 height 30
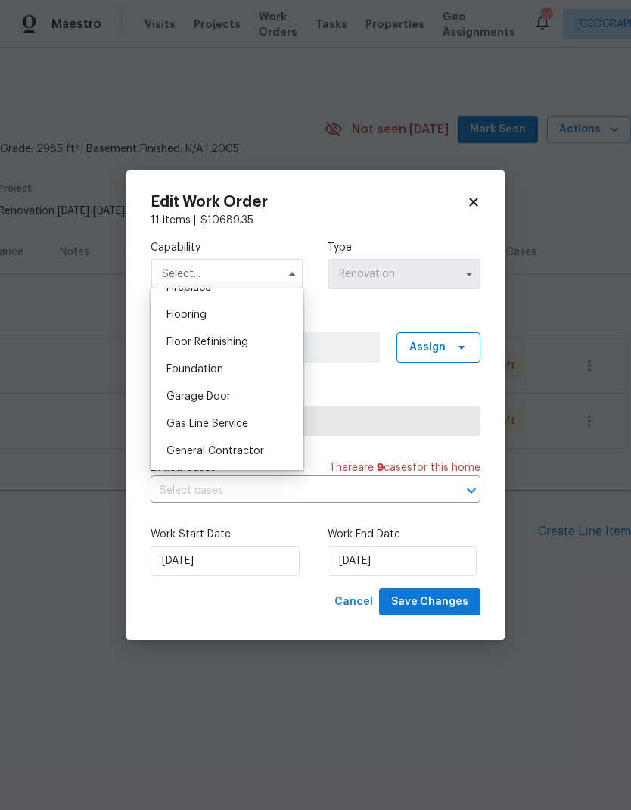
scroll to position [581, 0]
click at [252, 444] on span "General Contractor" at bounding box center [216, 449] width 98 height 11
type input "General Contractor"
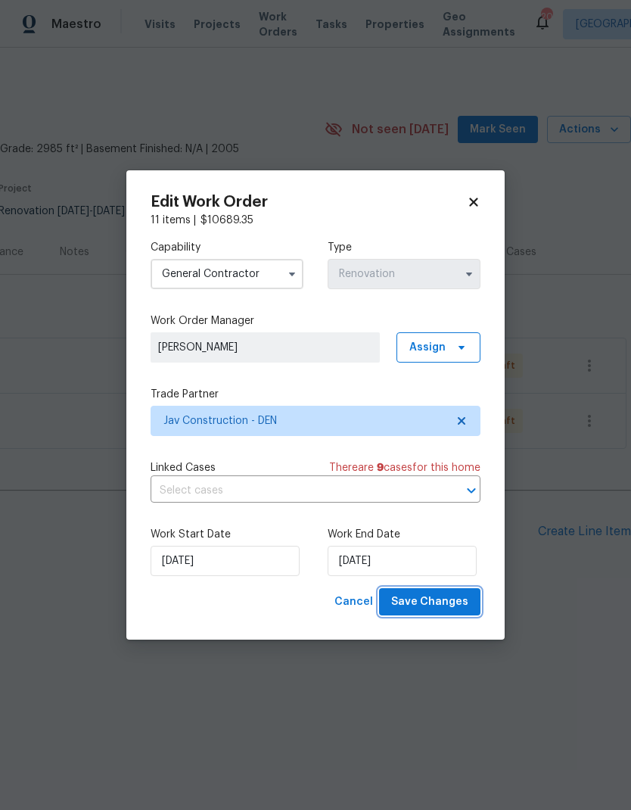
click at [447, 602] on span "Save Changes" at bounding box center [429, 602] width 77 height 19
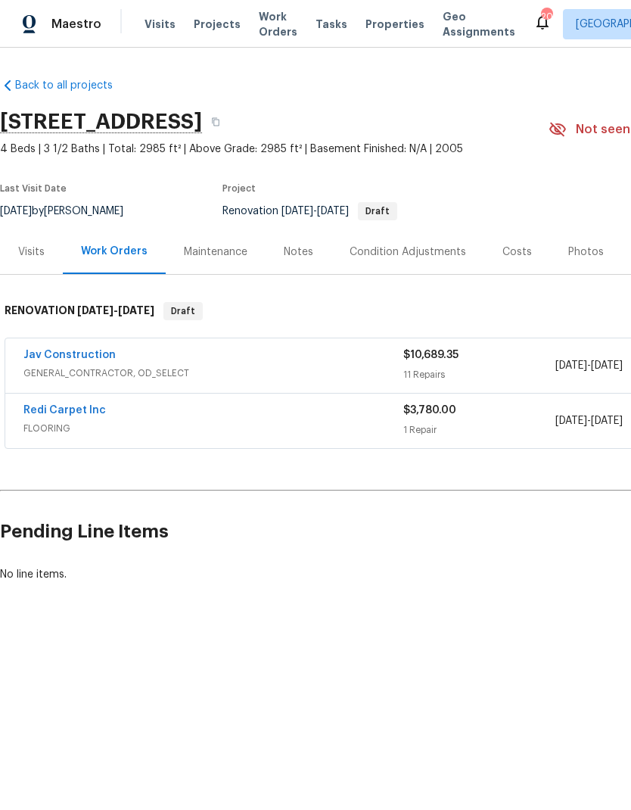
scroll to position [0, 0]
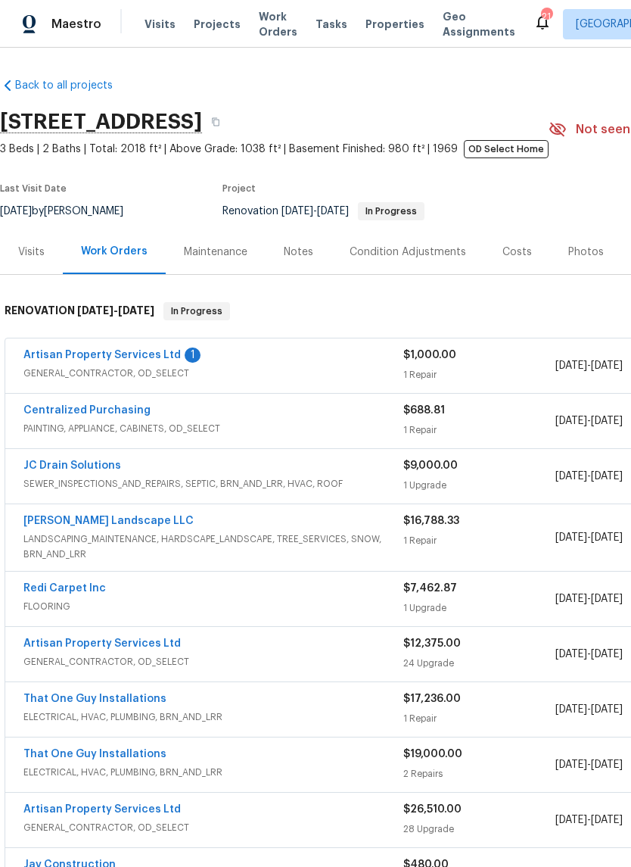
click at [153, 351] on link "Artisan Property Services Ltd" at bounding box center [101, 355] width 157 height 11
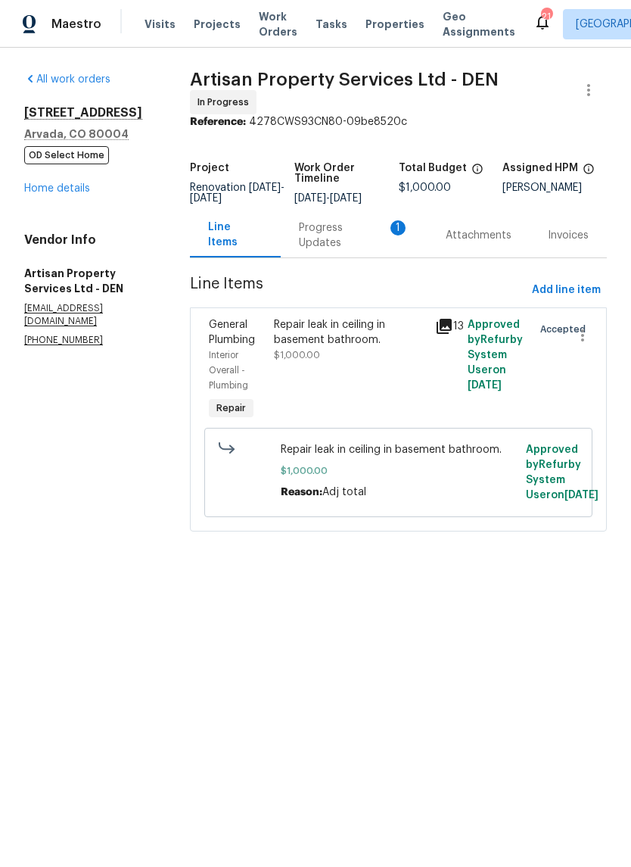
click at [366, 232] on div "Progress Updates 1" at bounding box center [354, 235] width 111 height 30
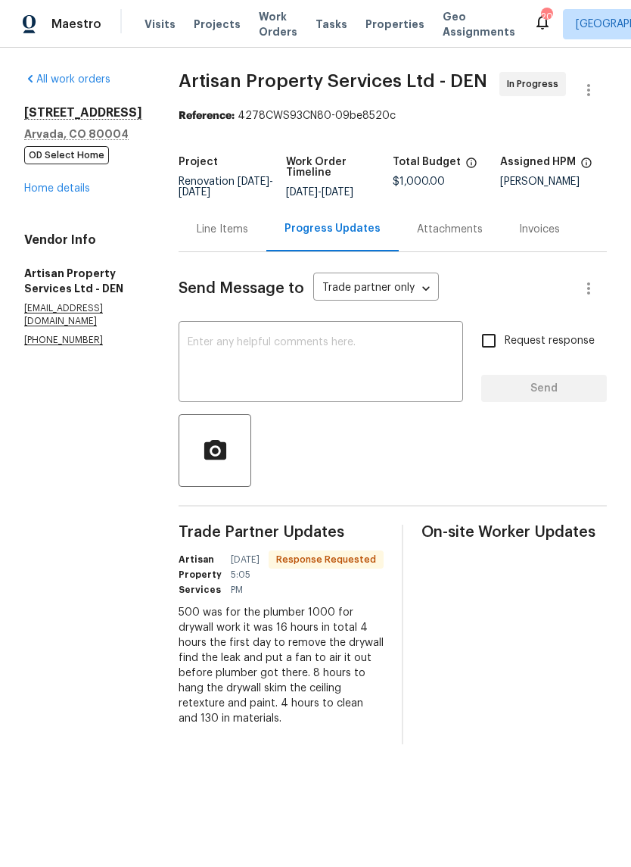
click at [197, 227] on div "Line Items" at bounding box center [222, 229] width 51 height 15
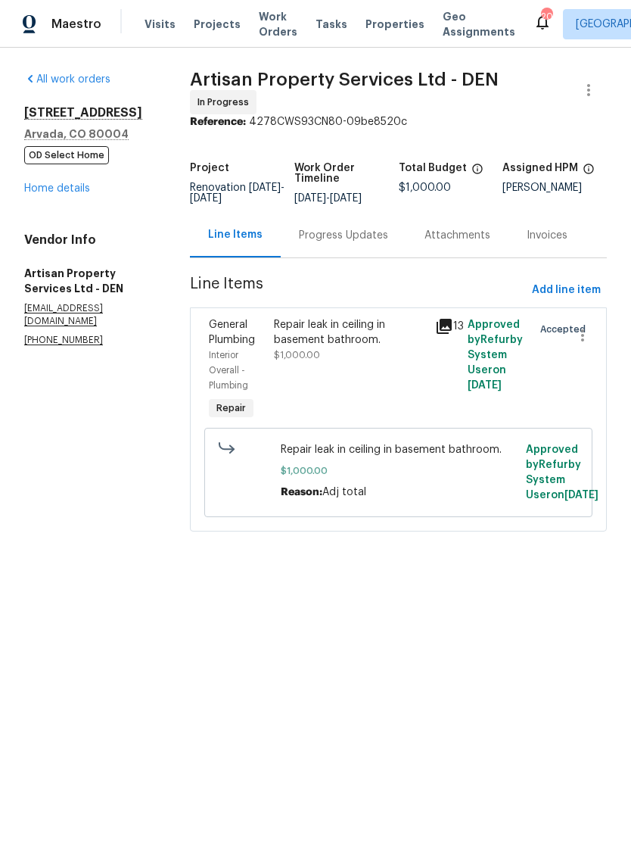
click at [448, 319] on icon at bounding box center [444, 326] width 15 height 15
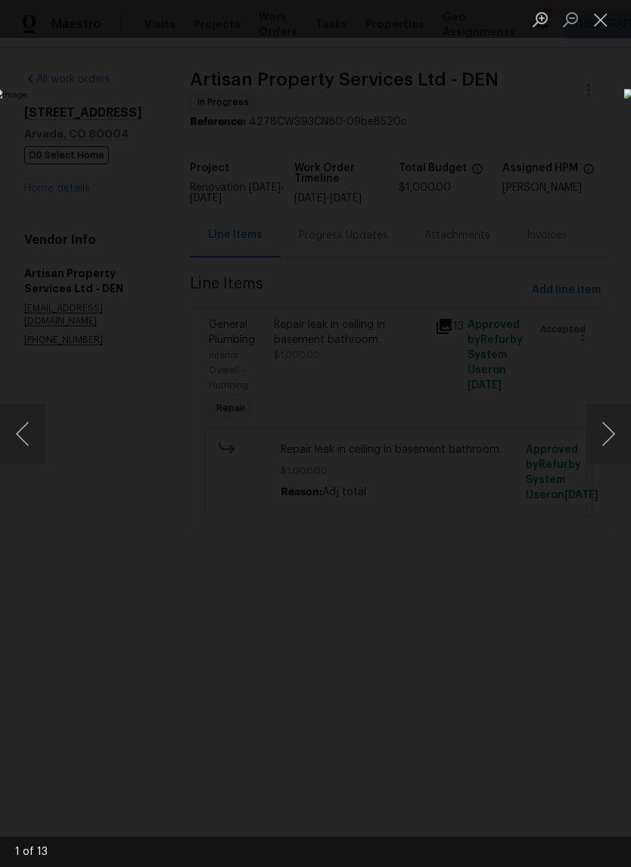
click at [600, 429] on button "Next image" at bounding box center [608, 434] width 45 height 61
click at [595, 429] on button "Next image" at bounding box center [608, 434] width 45 height 61
click at [597, 428] on button "Next image" at bounding box center [608, 434] width 45 height 61
click at [600, 426] on button "Next image" at bounding box center [608, 434] width 45 height 61
click at [598, 426] on button "Next image" at bounding box center [608, 434] width 45 height 61
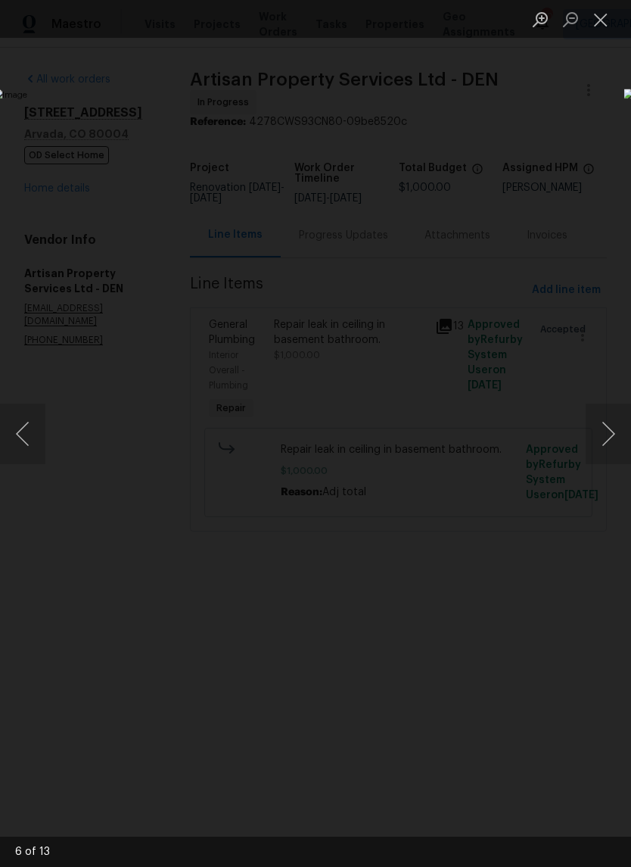
click at [600, 427] on button "Next image" at bounding box center [608, 434] width 45 height 61
click at [600, 425] on button "Next image" at bounding box center [608, 434] width 45 height 61
click at [598, 428] on button "Next image" at bounding box center [608, 434] width 45 height 61
click at [600, 425] on button "Next image" at bounding box center [608, 434] width 45 height 61
click at [595, 427] on button "Next image" at bounding box center [608, 434] width 45 height 61
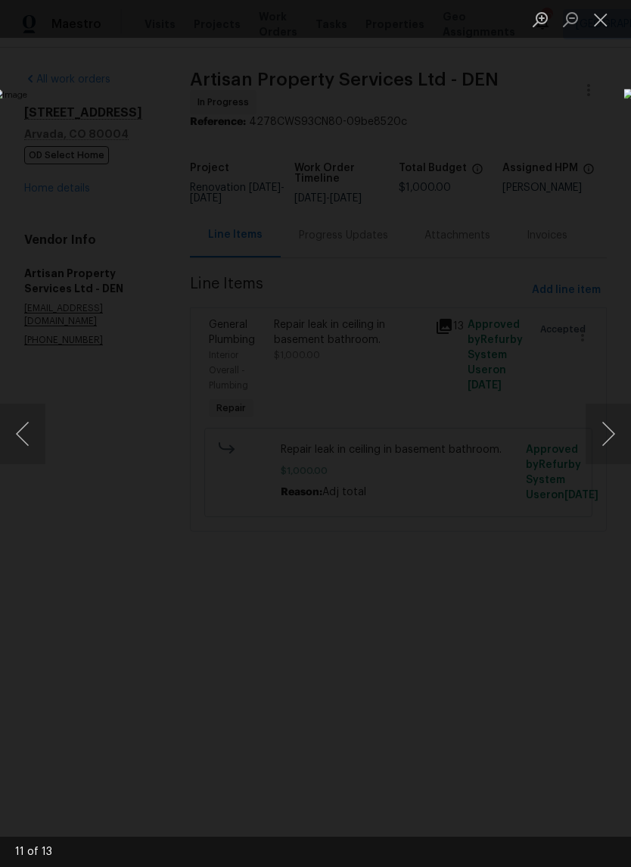
click at [603, 22] on button "Close lightbox" at bounding box center [601, 19] width 30 height 26
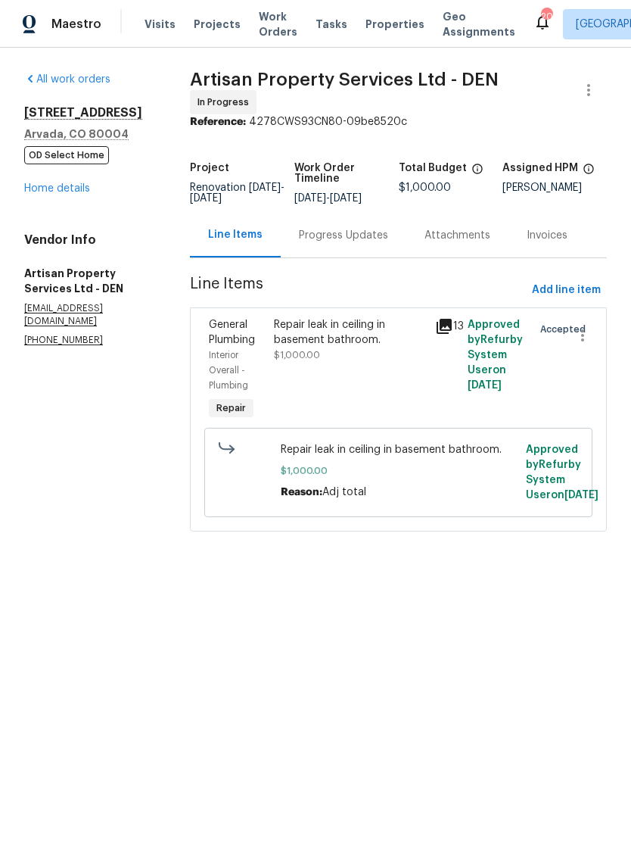
click at [444, 320] on icon at bounding box center [444, 326] width 15 height 15
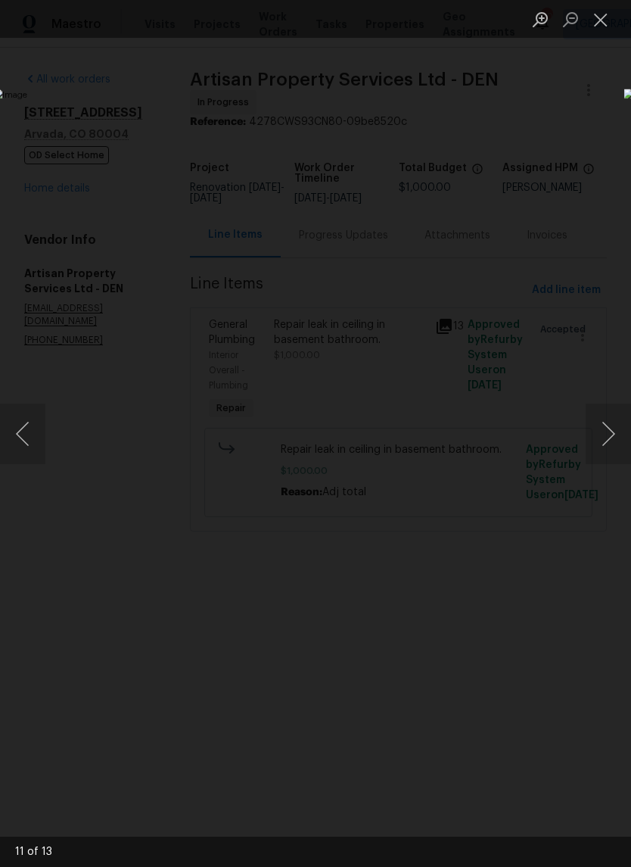
click at [595, 409] on button "Next image" at bounding box center [608, 434] width 45 height 61
click at [600, 430] on button "Next image" at bounding box center [608, 434] width 45 height 61
click at [598, 429] on button "Next image" at bounding box center [608, 434] width 45 height 61
click at [600, 419] on button "Next image" at bounding box center [608, 434] width 45 height 61
click at [594, 421] on button "Next image" at bounding box center [608, 434] width 45 height 61
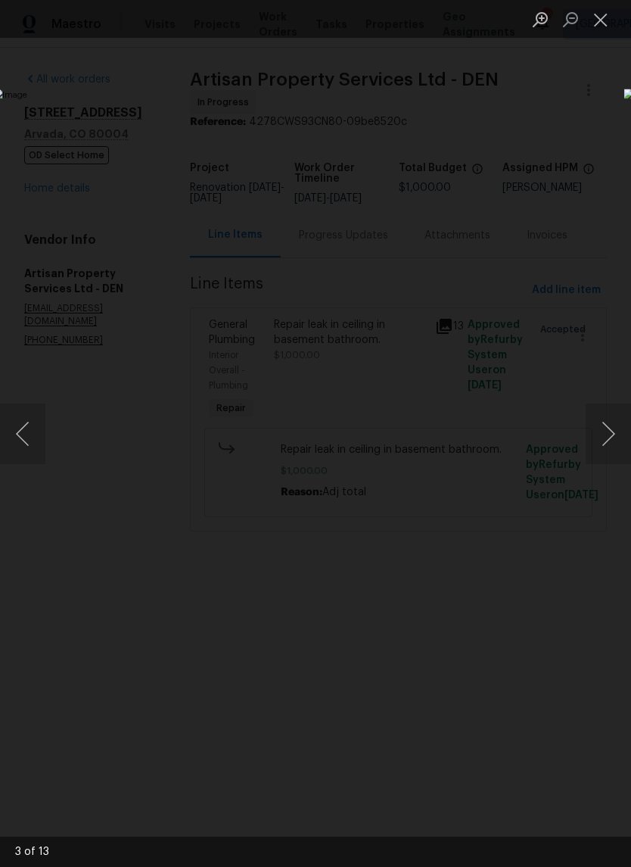
click at [596, 418] on button "Next image" at bounding box center [608, 434] width 45 height 61
click at [592, 418] on button "Next image" at bounding box center [608, 434] width 45 height 61
click at [593, 419] on button "Next image" at bounding box center [608, 434] width 45 height 61
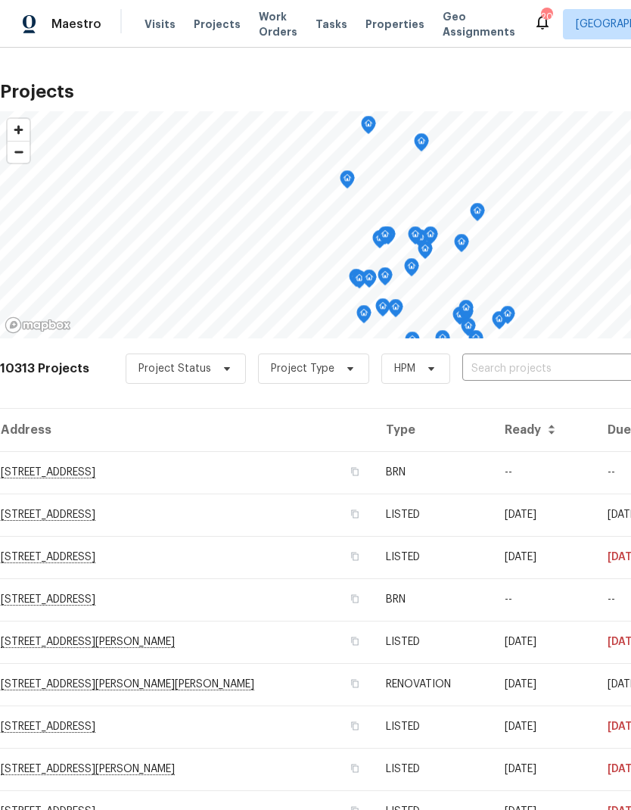
click at [531, 373] on input "text" at bounding box center [549, 368] width 173 height 23
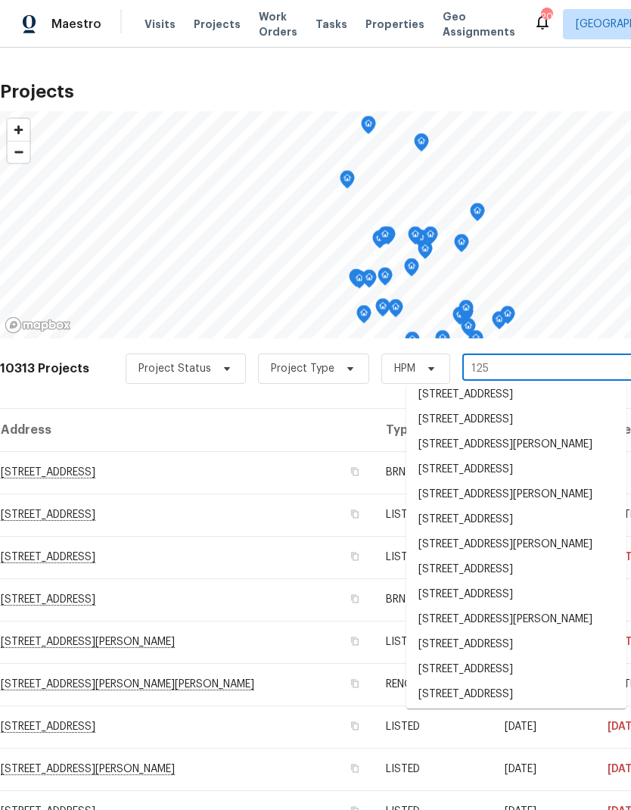
scroll to position [1078, 0]
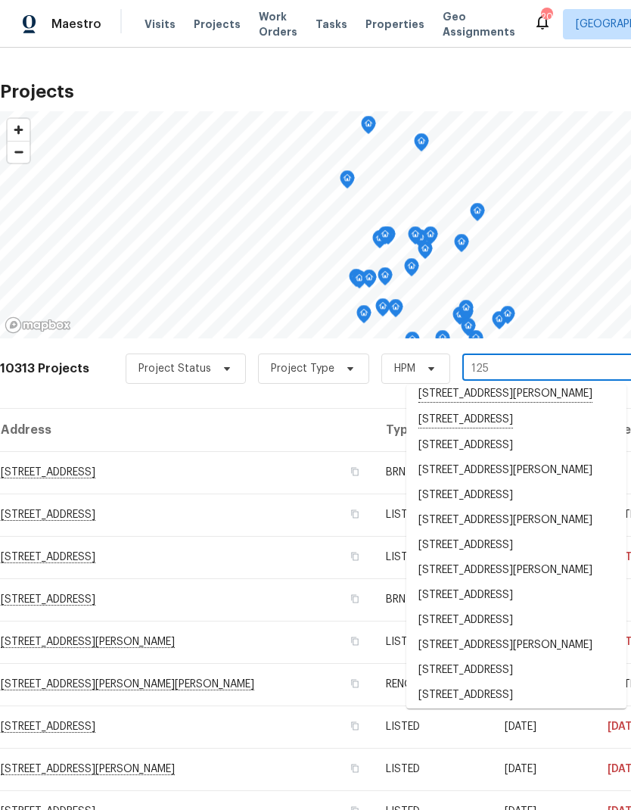
click at [521, 372] on input "125" at bounding box center [549, 368] width 173 height 23
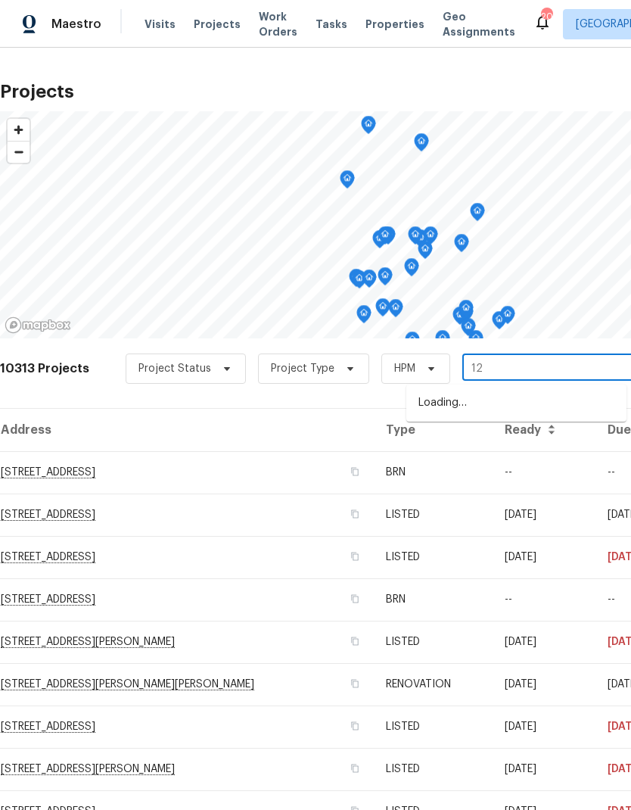
type input "1"
type input "eastlak"
click at [497, 406] on li "[STREET_ADDRESS][PERSON_NAME]" at bounding box center [517, 403] width 220 height 25
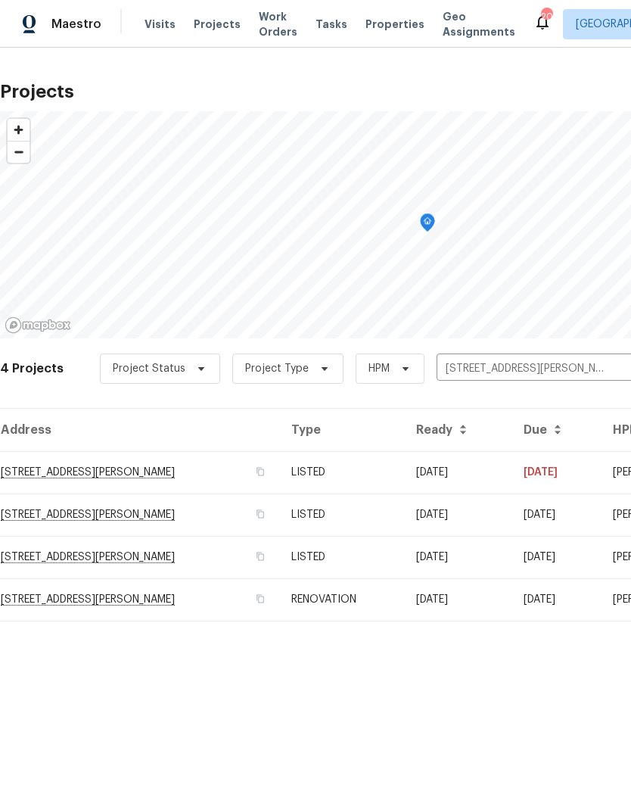
click at [223, 601] on td "[STREET_ADDRESS][PERSON_NAME]" at bounding box center [139, 599] width 279 height 42
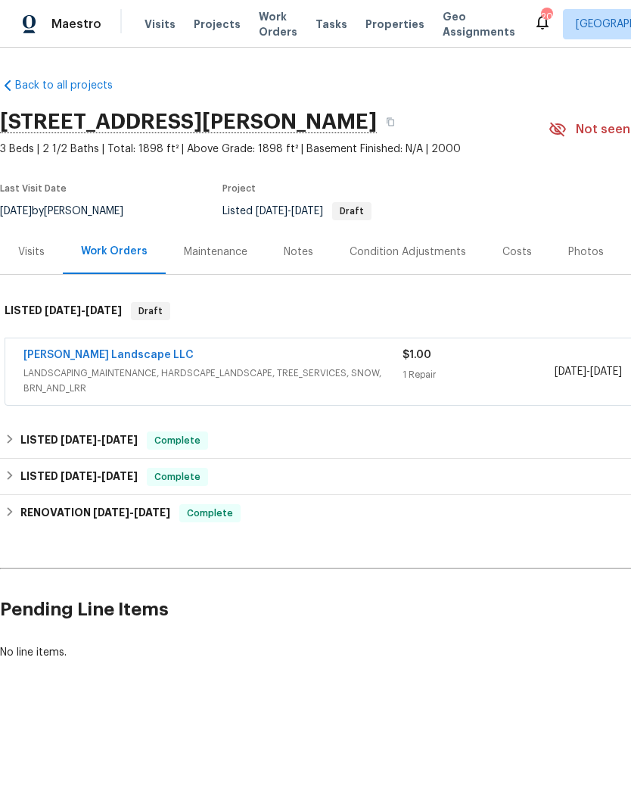
click at [90, 352] on link "Dalia Landscape LLC" at bounding box center [108, 355] width 170 height 11
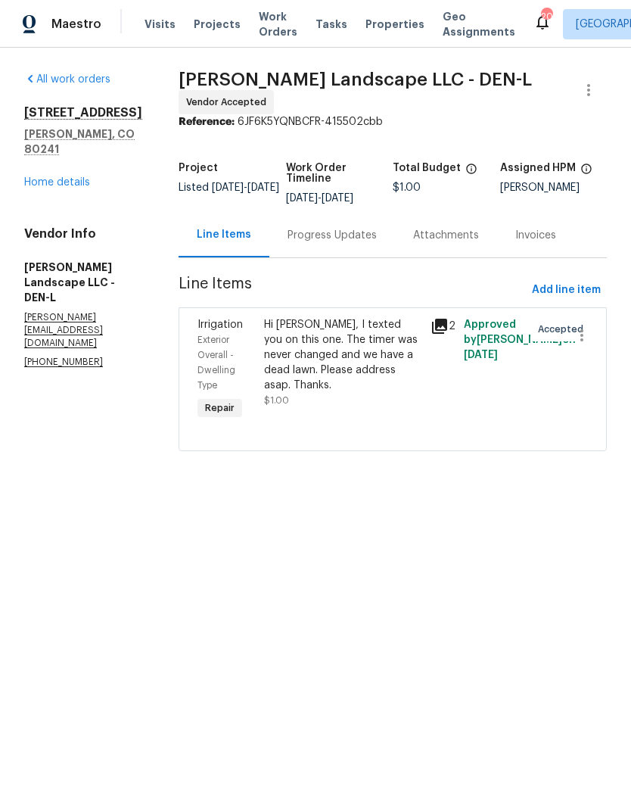
click at [332, 233] on div "Progress Updates" at bounding box center [332, 235] width 89 height 15
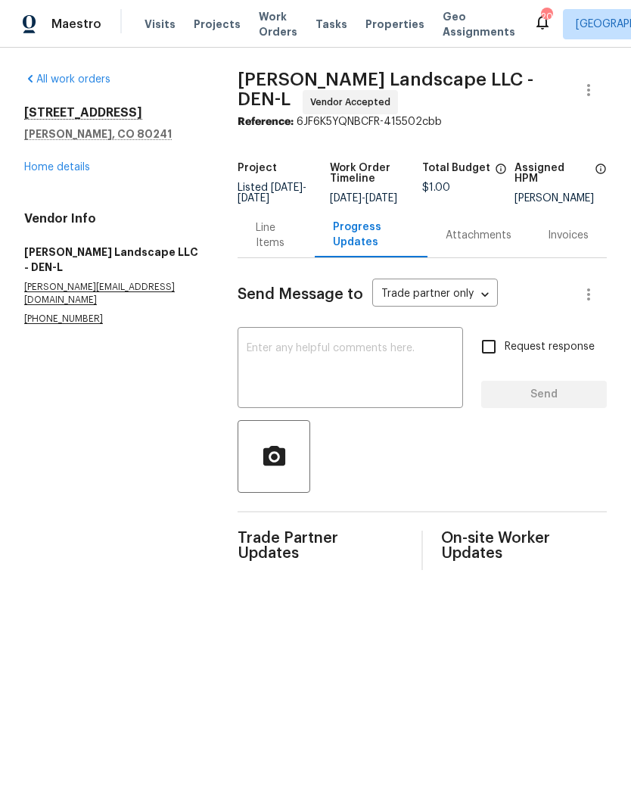
click at [394, 382] on textarea at bounding box center [350, 369] width 207 height 53
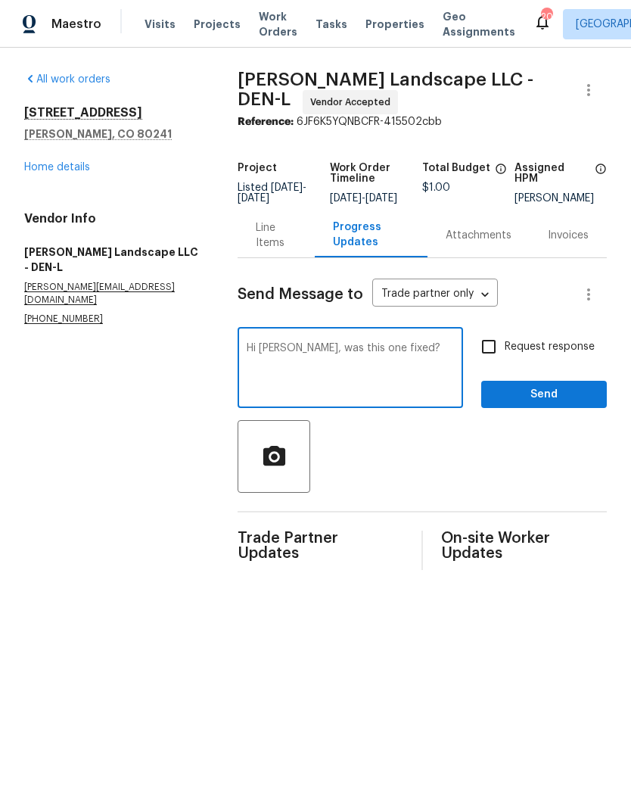
type textarea "Hi Antonio, was this one fixed?"
click at [553, 404] on span "Send" at bounding box center [544, 394] width 101 height 19
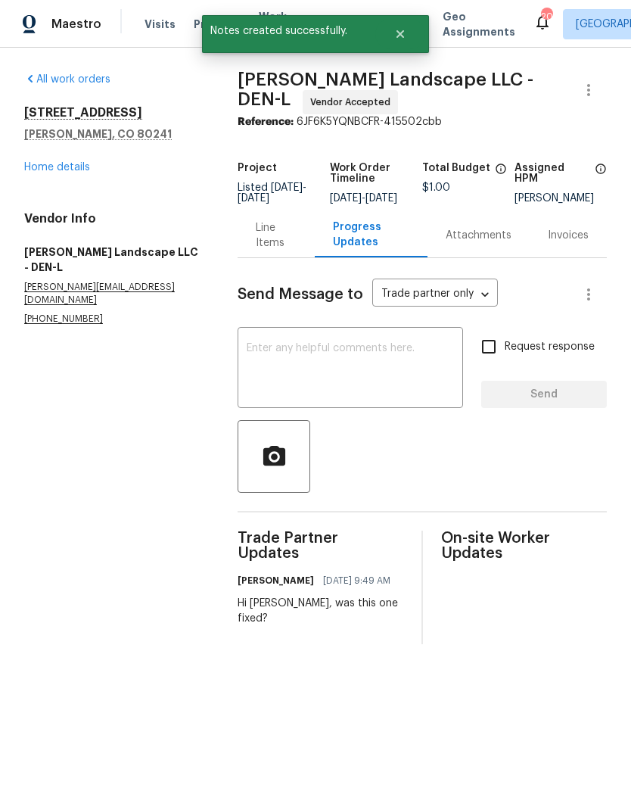
click at [69, 162] on link "Home details" at bounding box center [57, 167] width 66 height 11
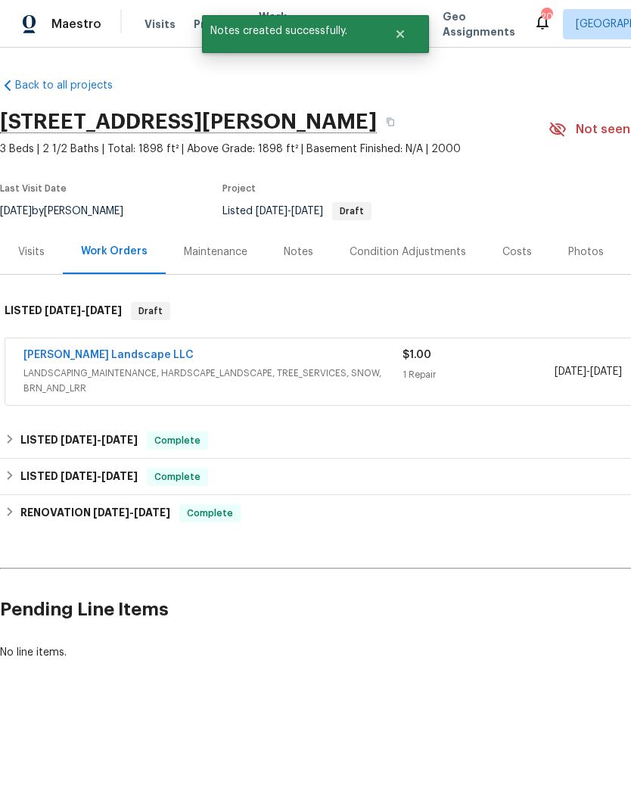
click at [468, 667] on div "Back to all projects 12550 Eastlake Dr, Thornton, CO 80241 3 Beds | 2 1/2 Baths…" at bounding box center [428, 369] width 856 height 606
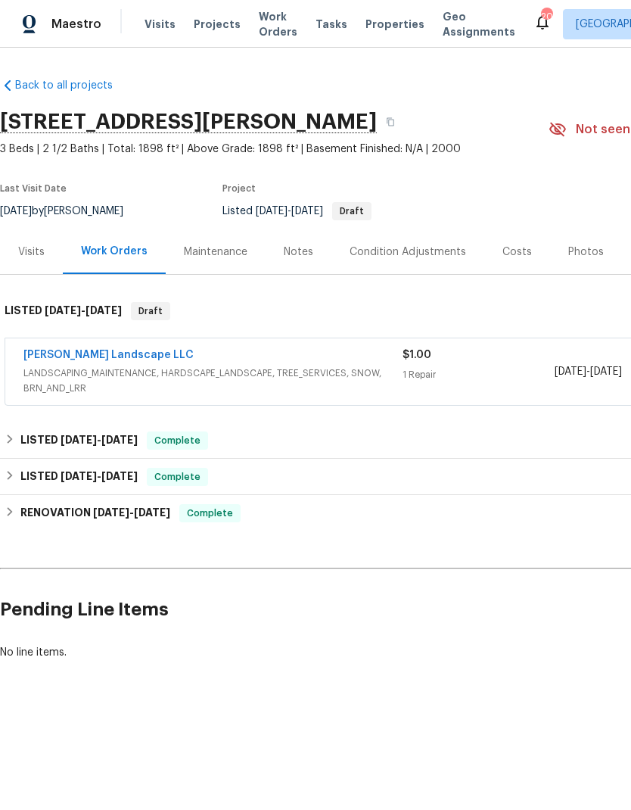
click at [207, 30] on span "Projects" at bounding box center [217, 24] width 47 height 15
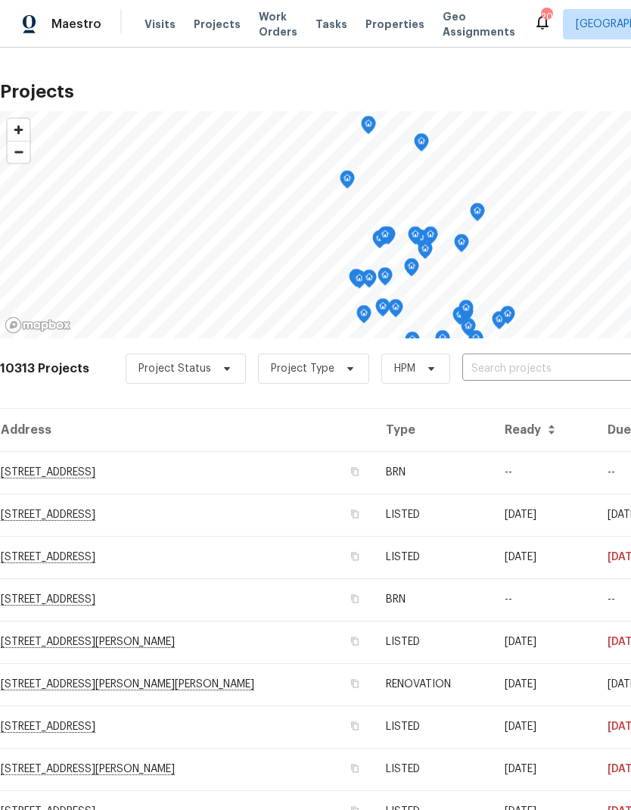
click at [505, 367] on input "text" at bounding box center [549, 368] width 173 height 23
type input "4670"
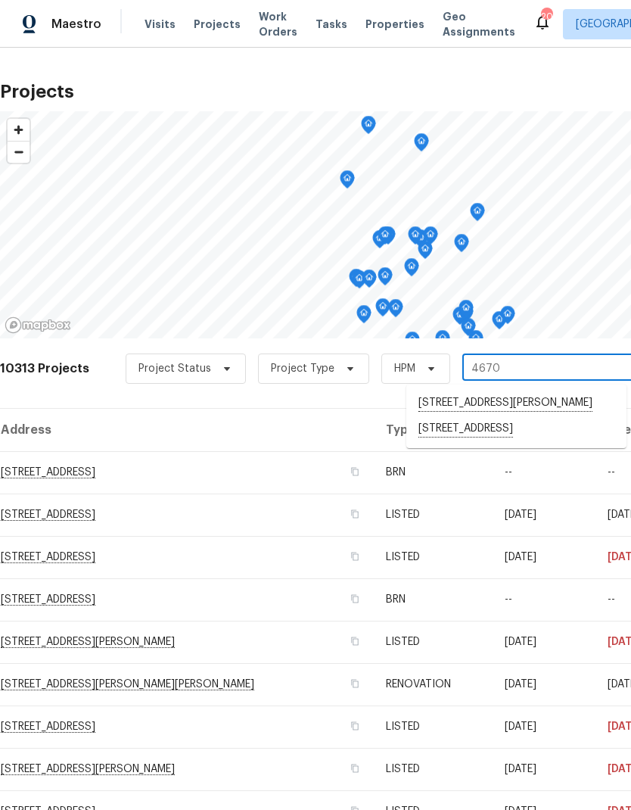
click at [511, 442] on li "4670 Quandary Peak St, Brighton, CO 80601" at bounding box center [517, 429] width 220 height 26
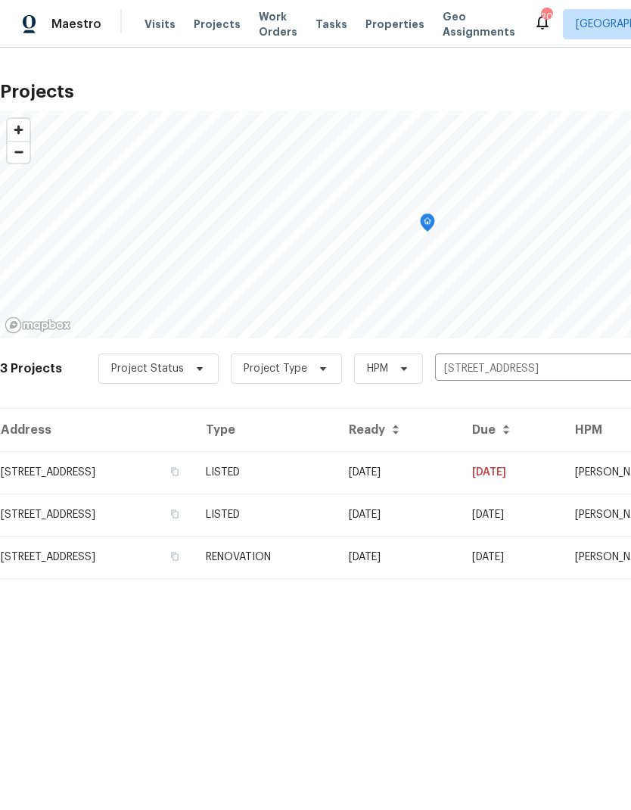
click at [337, 563] on td "RENOVATION" at bounding box center [265, 557] width 143 height 42
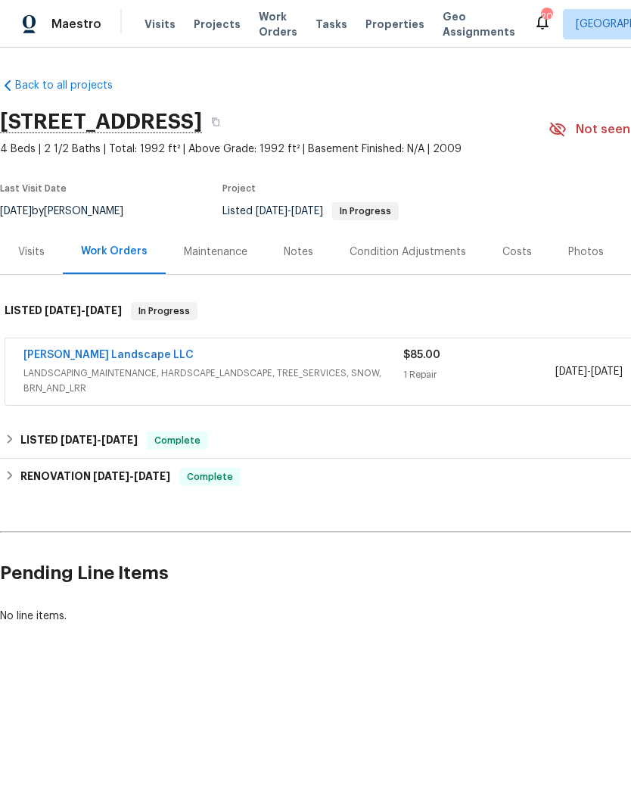
click at [89, 351] on link "Dalia Landscape LLC" at bounding box center [108, 355] width 170 height 11
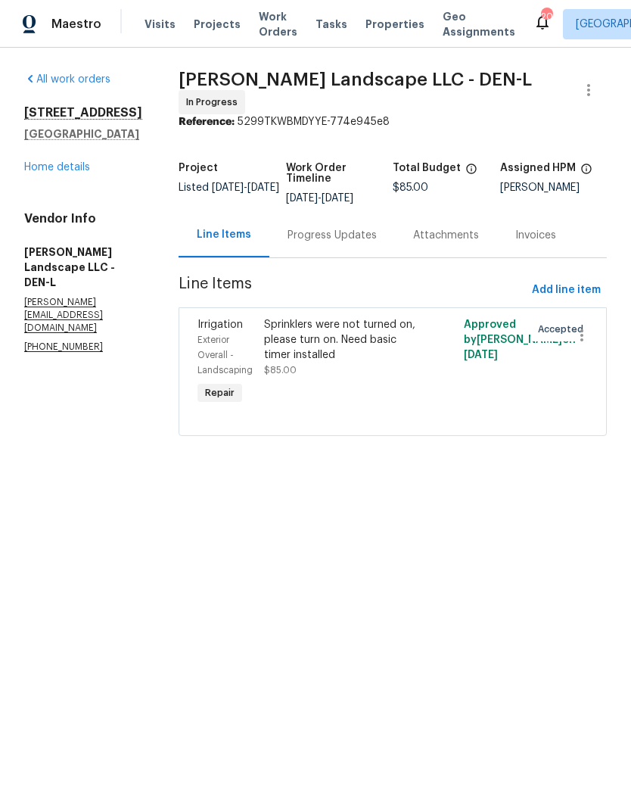
click at [321, 228] on div "Progress Updates" at bounding box center [332, 235] width 89 height 15
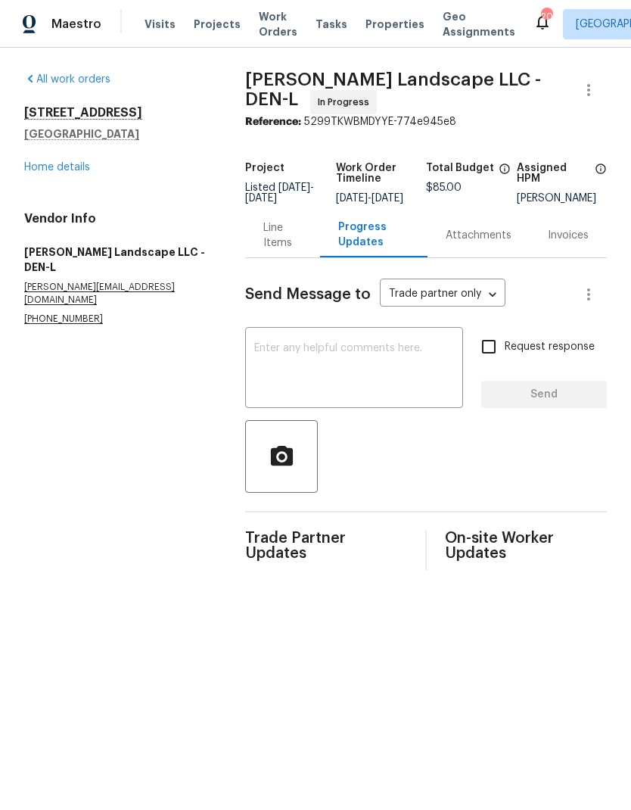
click at [377, 377] on textarea at bounding box center [354, 369] width 200 height 53
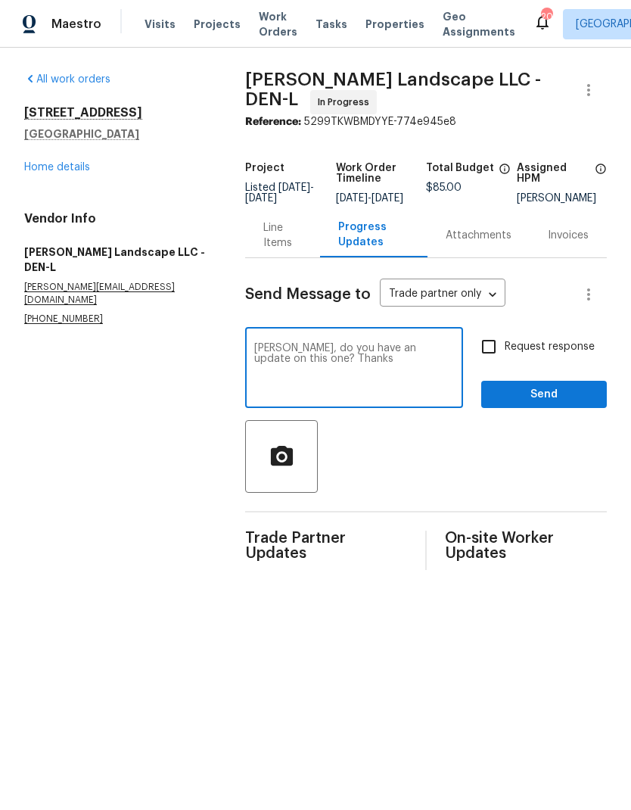
type textarea "Antonio, do you have an update on this one? Thanks"
click at [564, 404] on span "Send" at bounding box center [544, 394] width 101 height 19
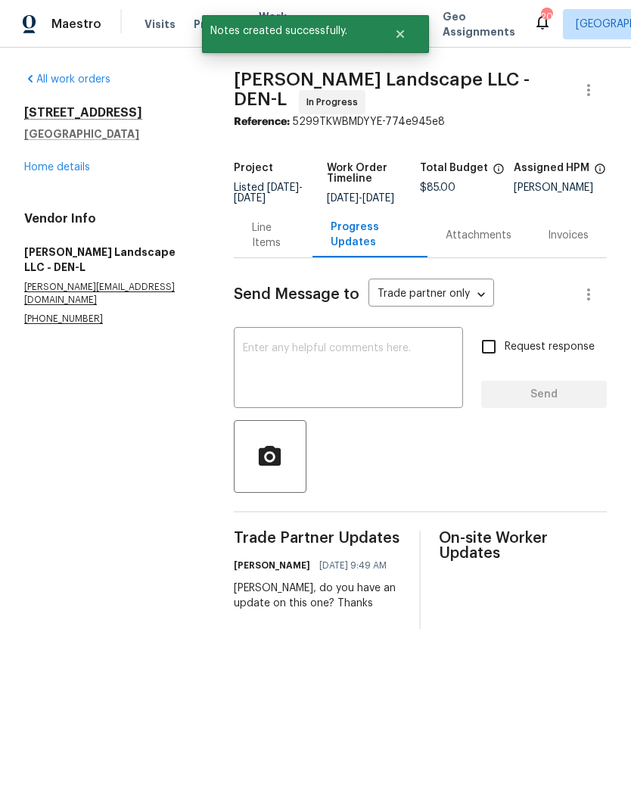
click at [69, 162] on link "Home details" at bounding box center [57, 167] width 66 height 11
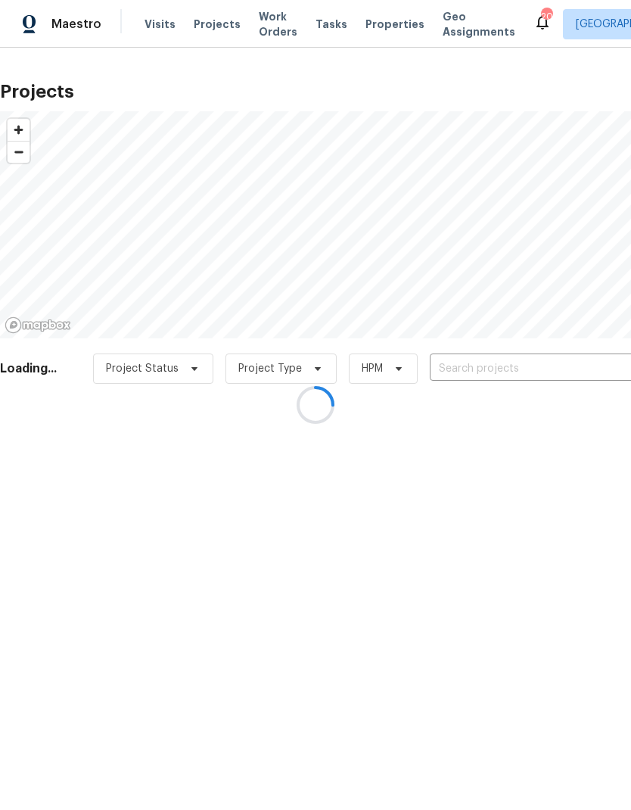
click at [474, 360] on div at bounding box center [315, 405] width 631 height 810
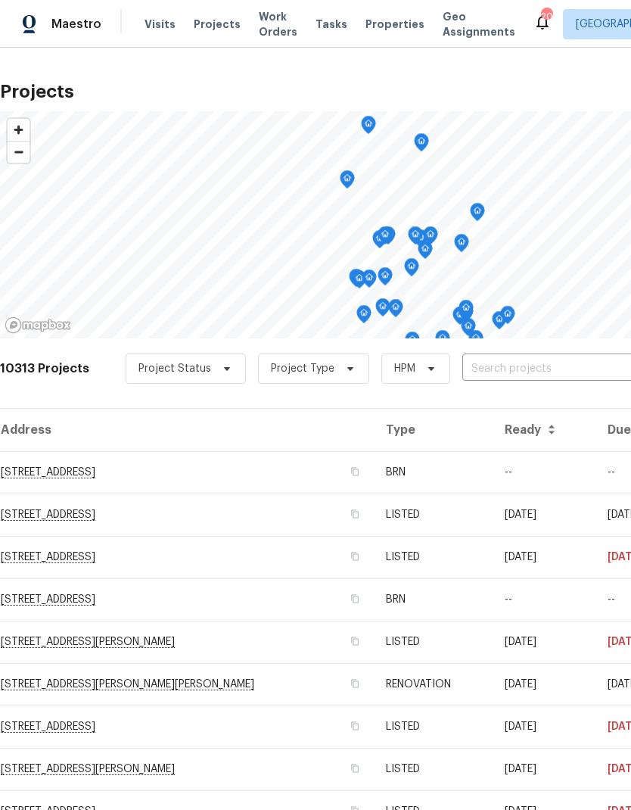
click at [507, 372] on input "text" at bounding box center [549, 368] width 173 height 23
type input "e"
type input "8090"
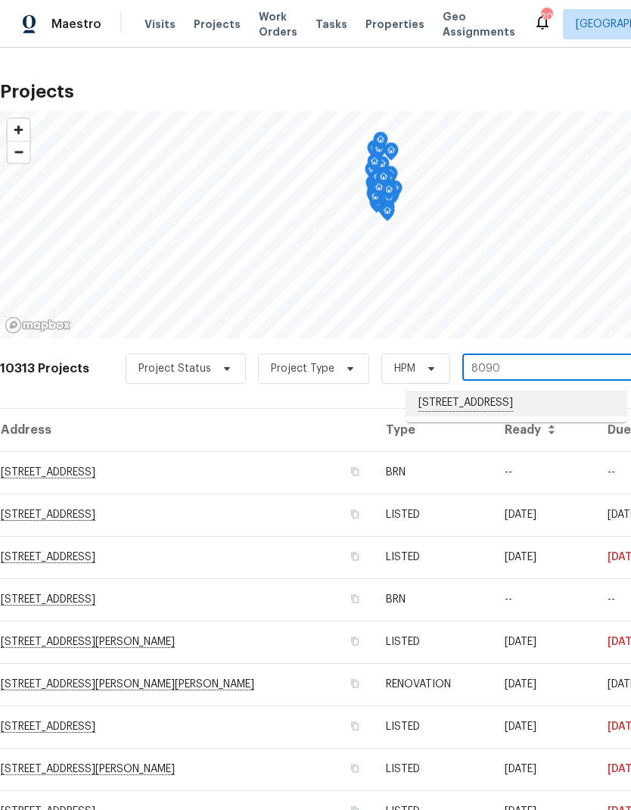
click at [457, 404] on li "[STREET_ADDRESS]" at bounding box center [517, 404] width 220 height 26
